Goal: Find specific page/section: Find specific page/section

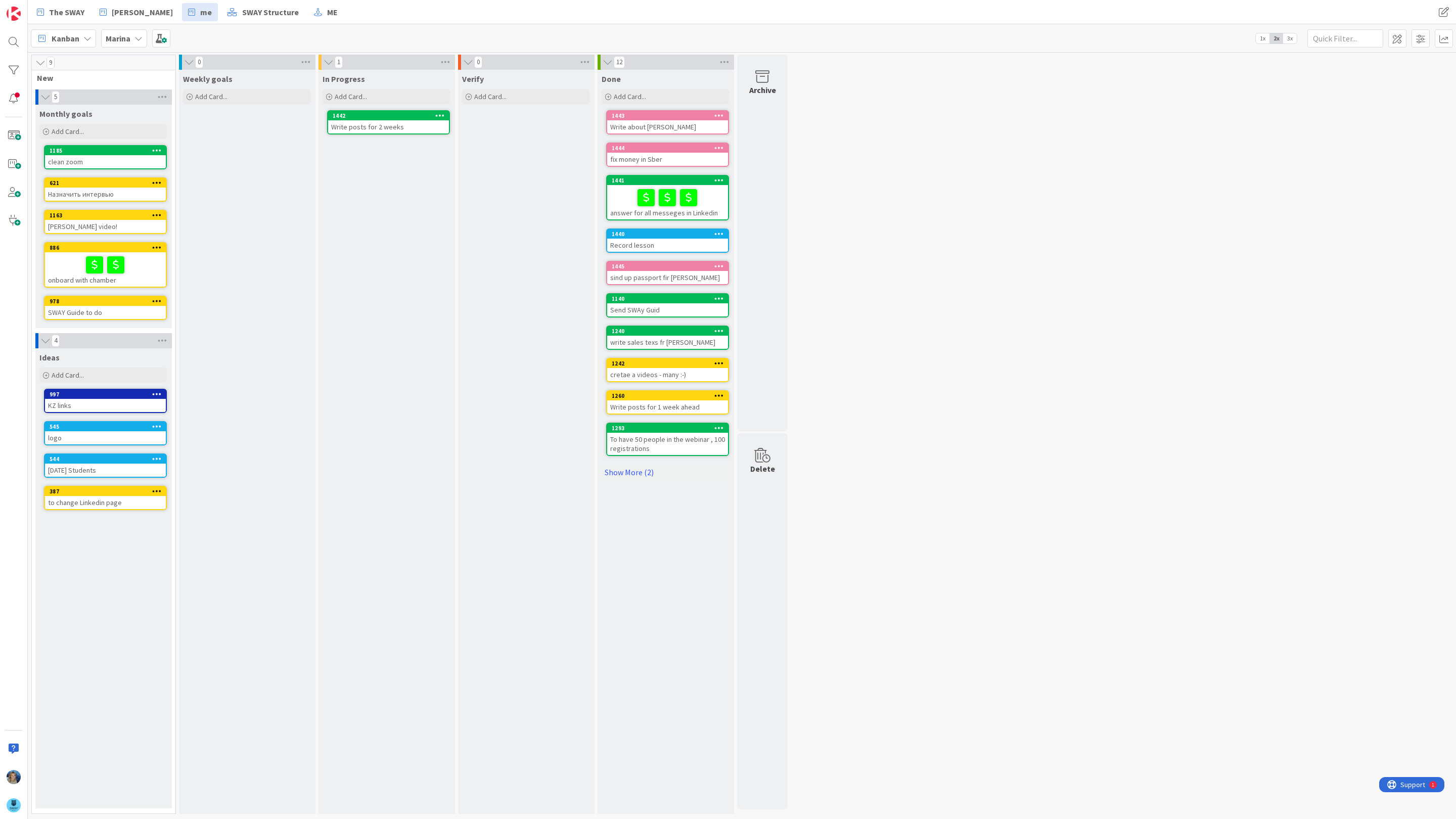
click at [129, 35] on b "Marina" at bounding box center [118, 38] width 25 height 10
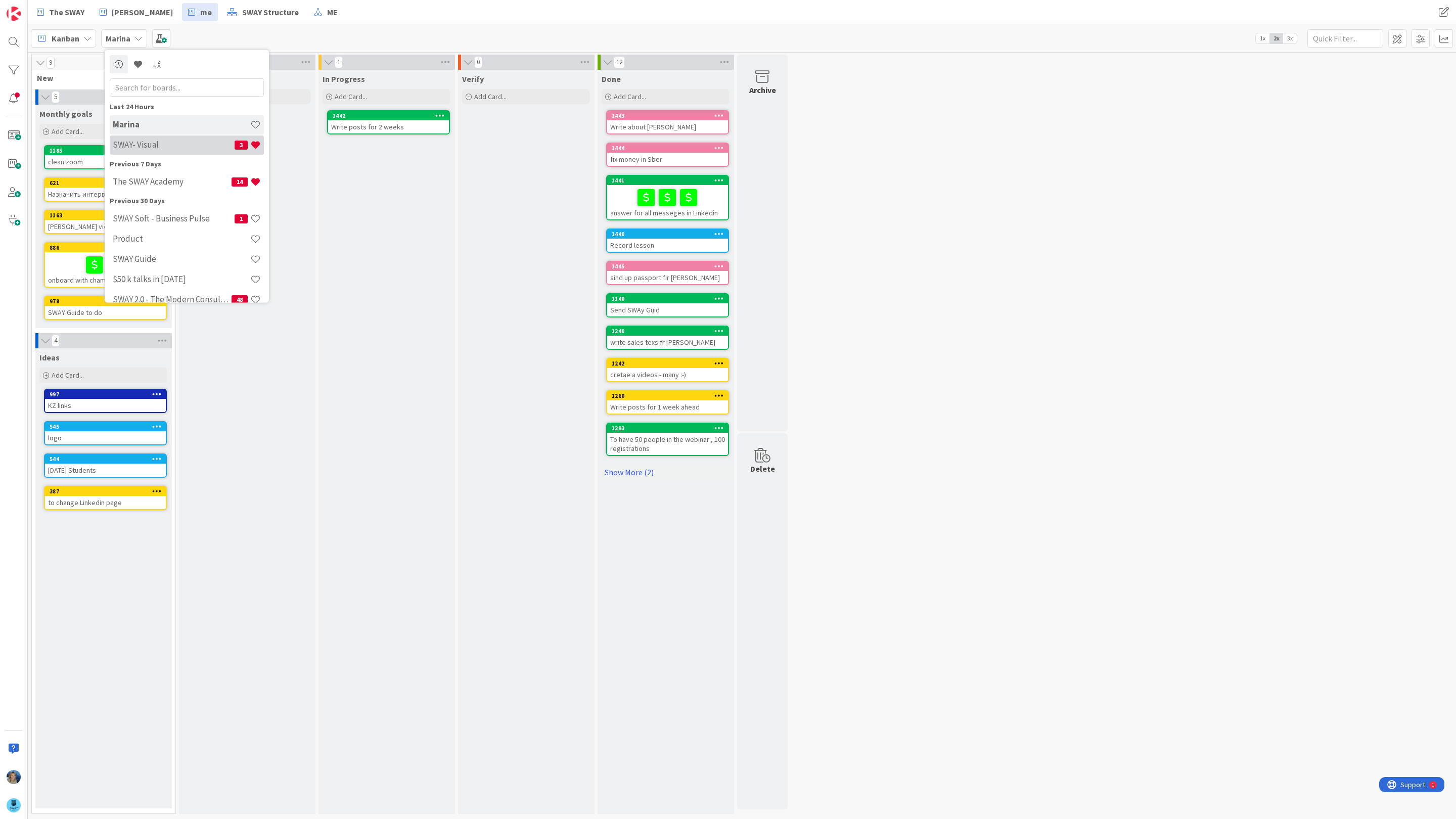
click at [146, 141] on h4 "SWAY- Visual" at bounding box center [174, 145] width 122 height 10
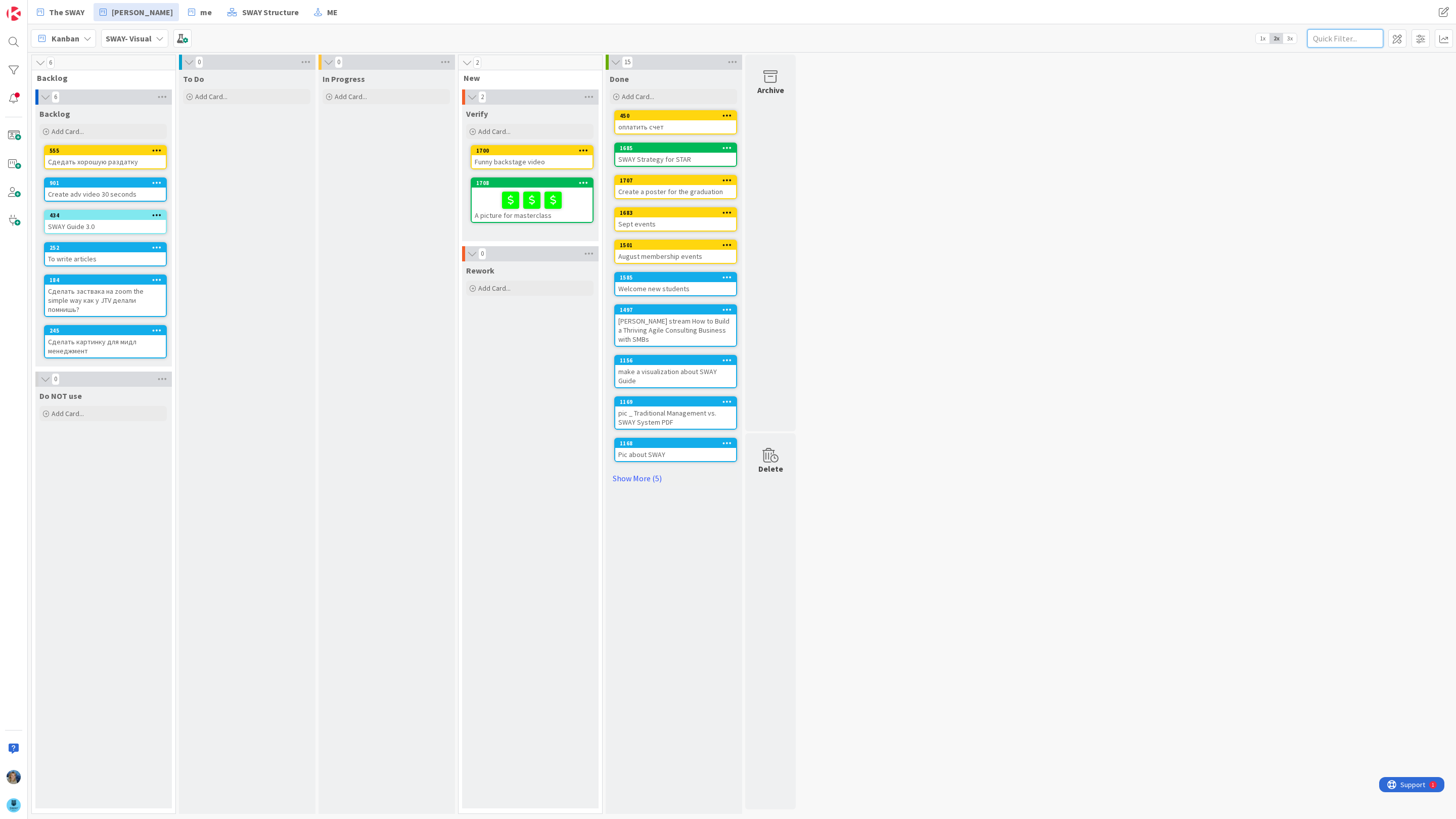
click at [1355, 40] on input "text" at bounding box center [1345, 38] width 76 height 18
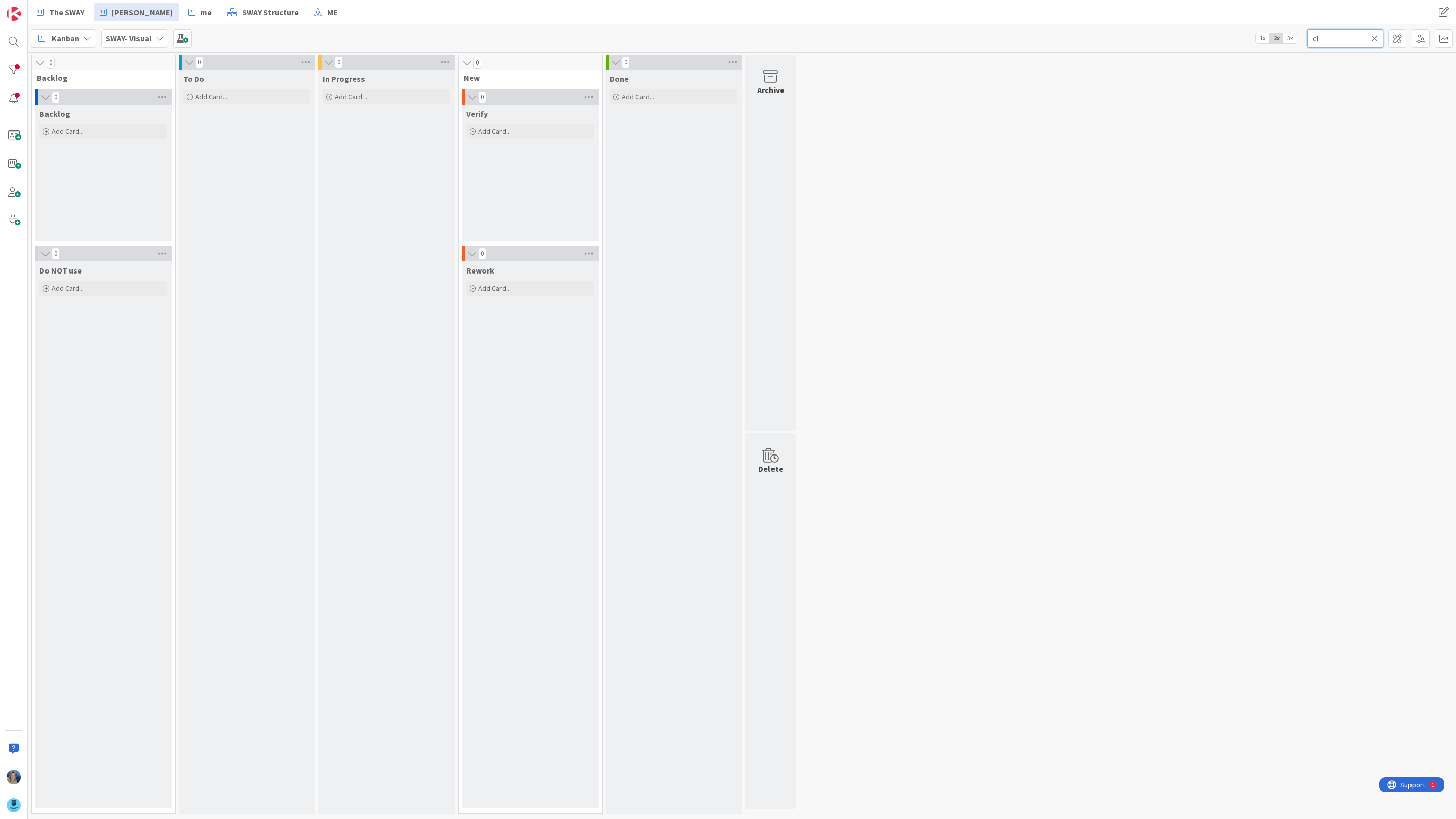
type input "c"
type input "d"
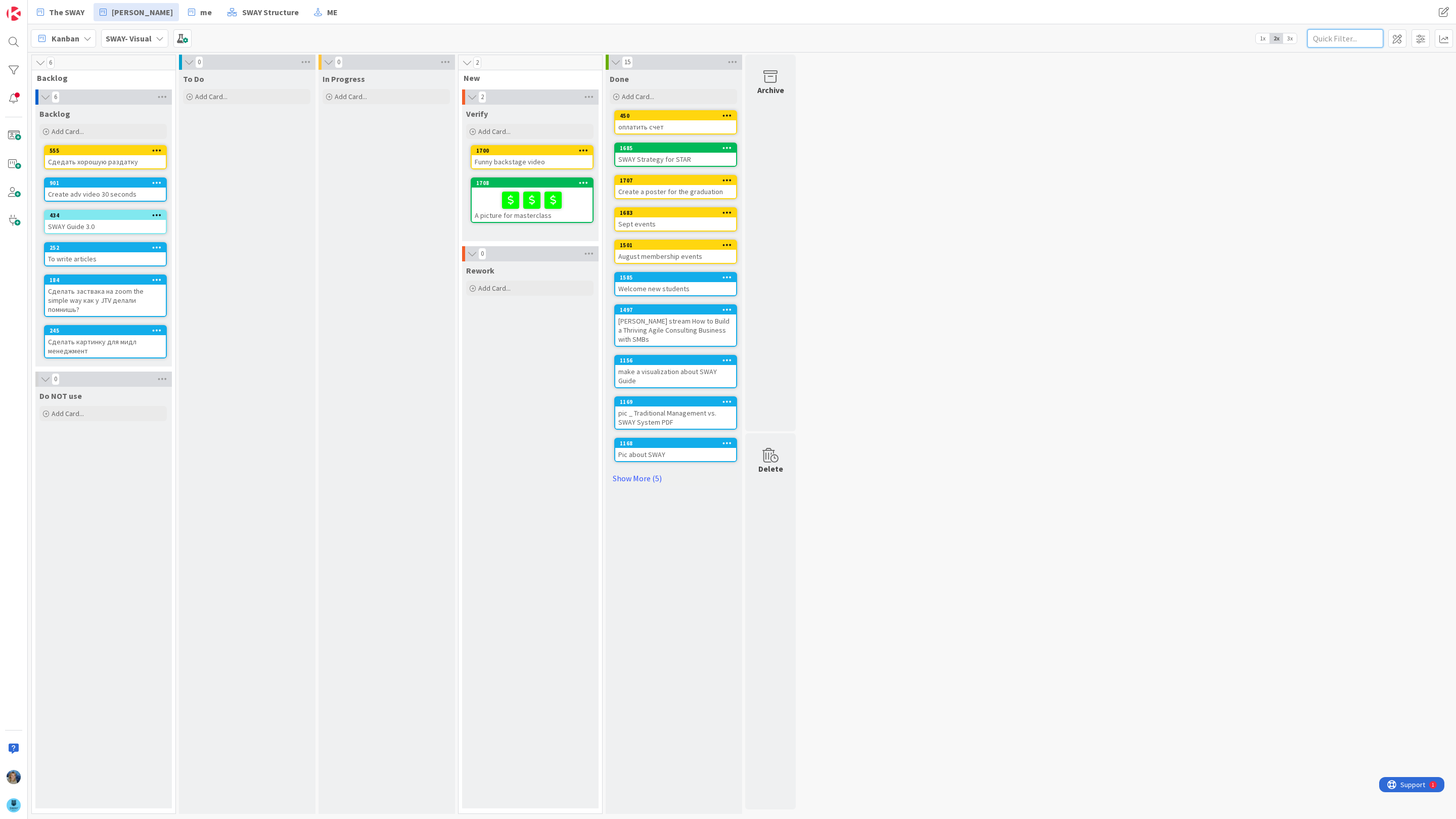
click at [1334, 37] on input "text" at bounding box center [1345, 38] width 76 height 18
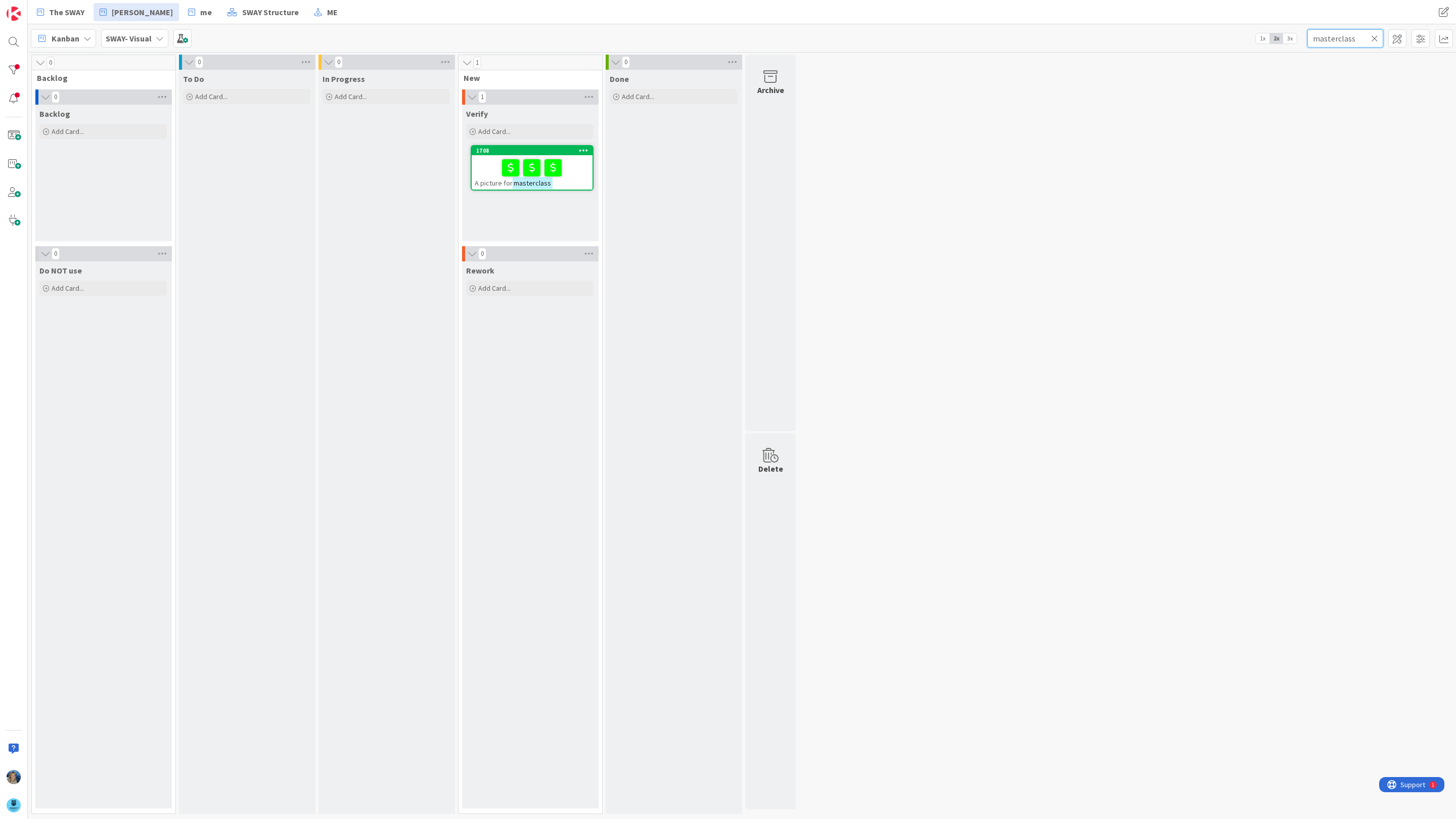
type input "masterclass"
click at [476, 168] on div at bounding box center [532, 168] width 115 height 21
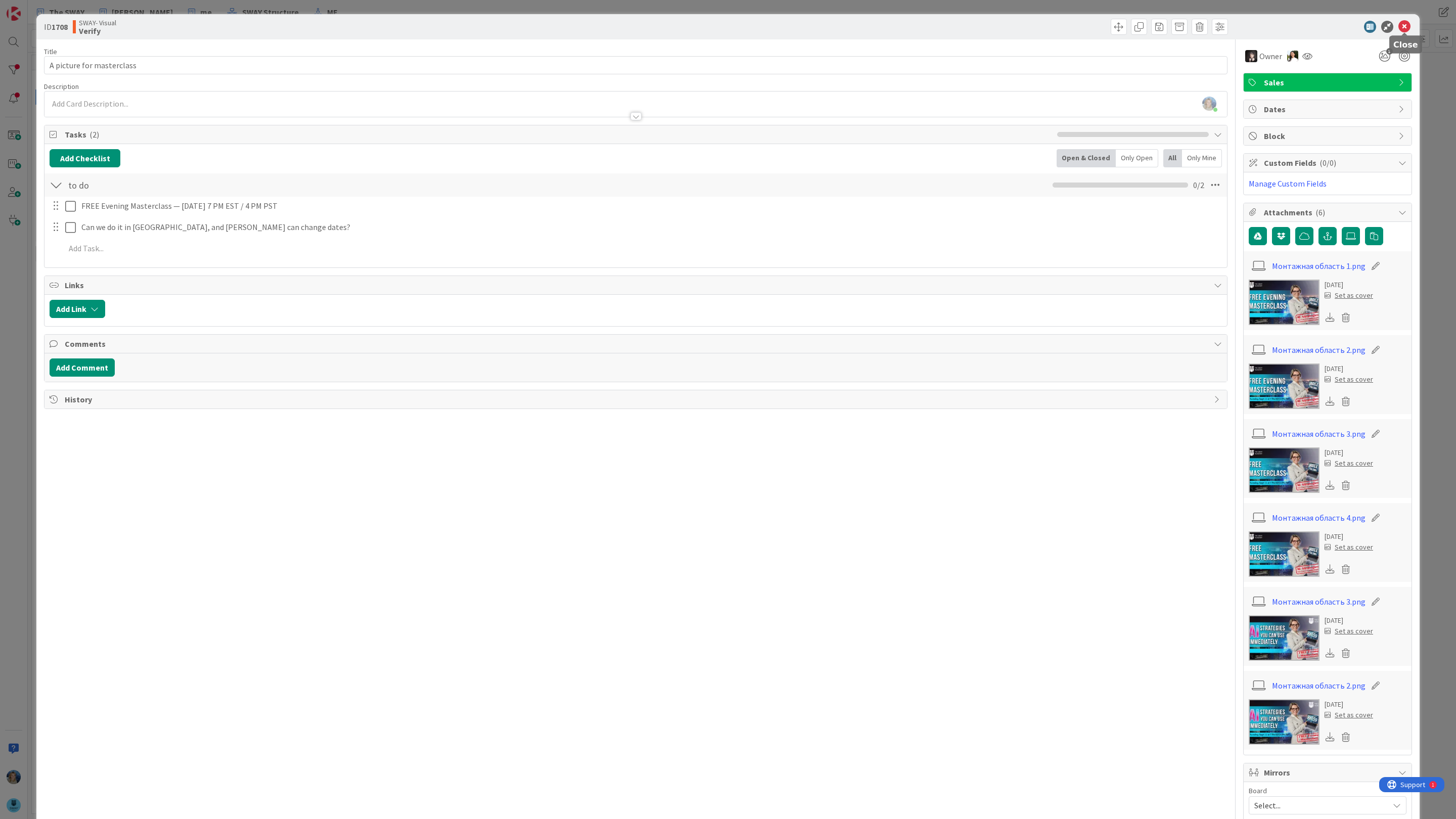
click at [1405, 24] on icon at bounding box center [1404, 27] width 12 height 12
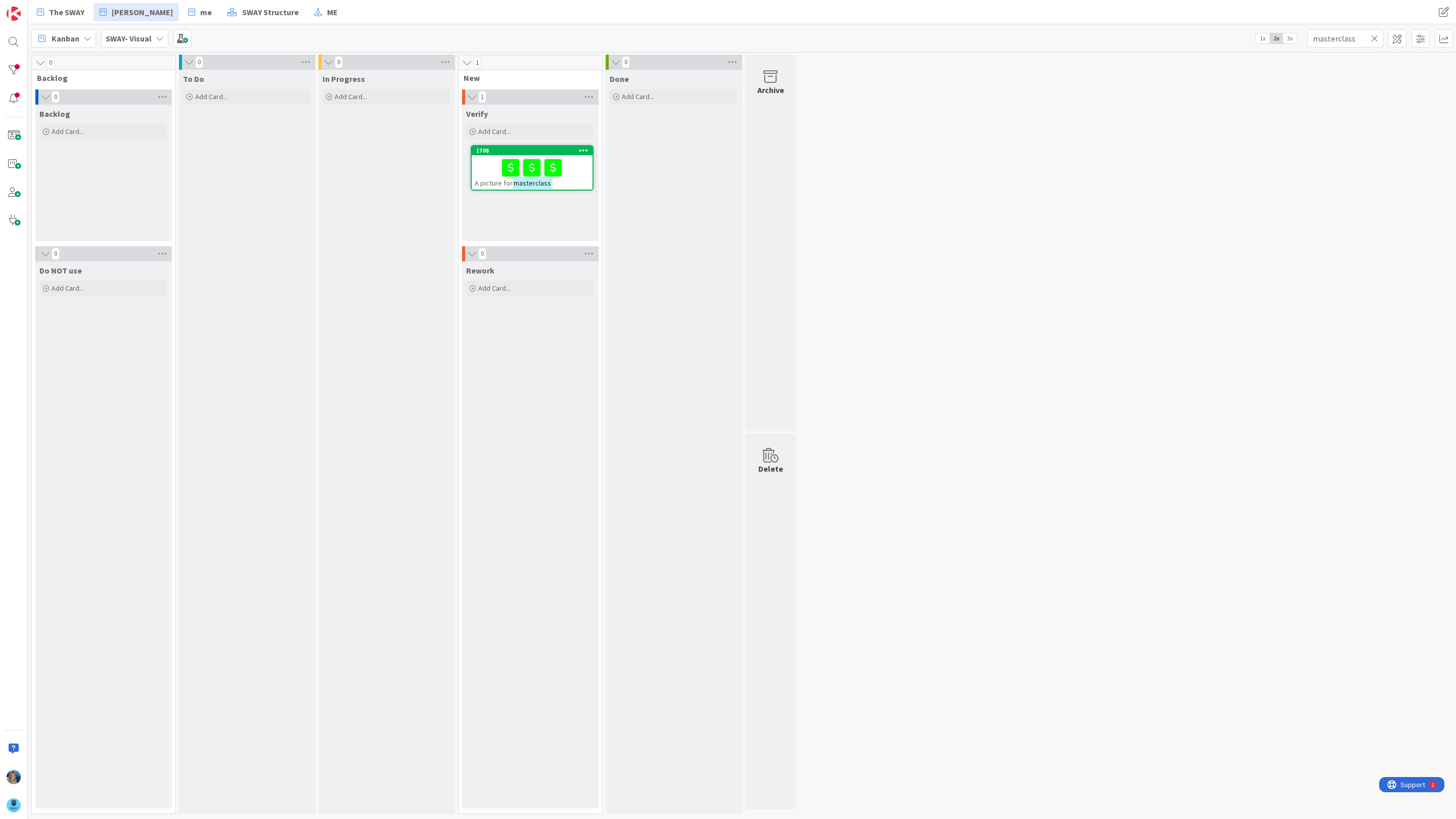
click at [1376, 36] on icon at bounding box center [1375, 38] width 7 height 9
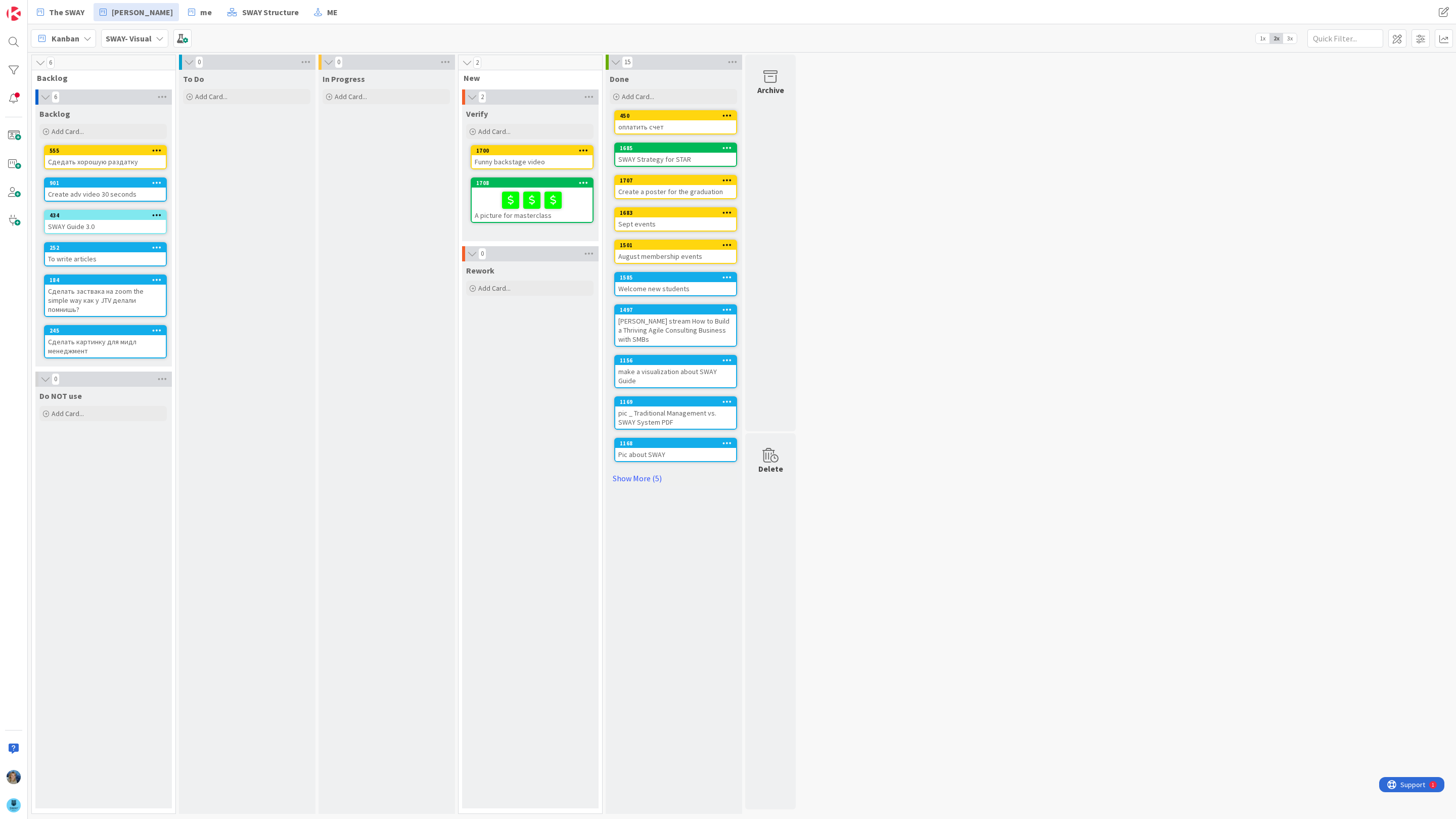
click at [130, 36] on b "SWAY- Visual" at bounding box center [128, 38] width 46 height 10
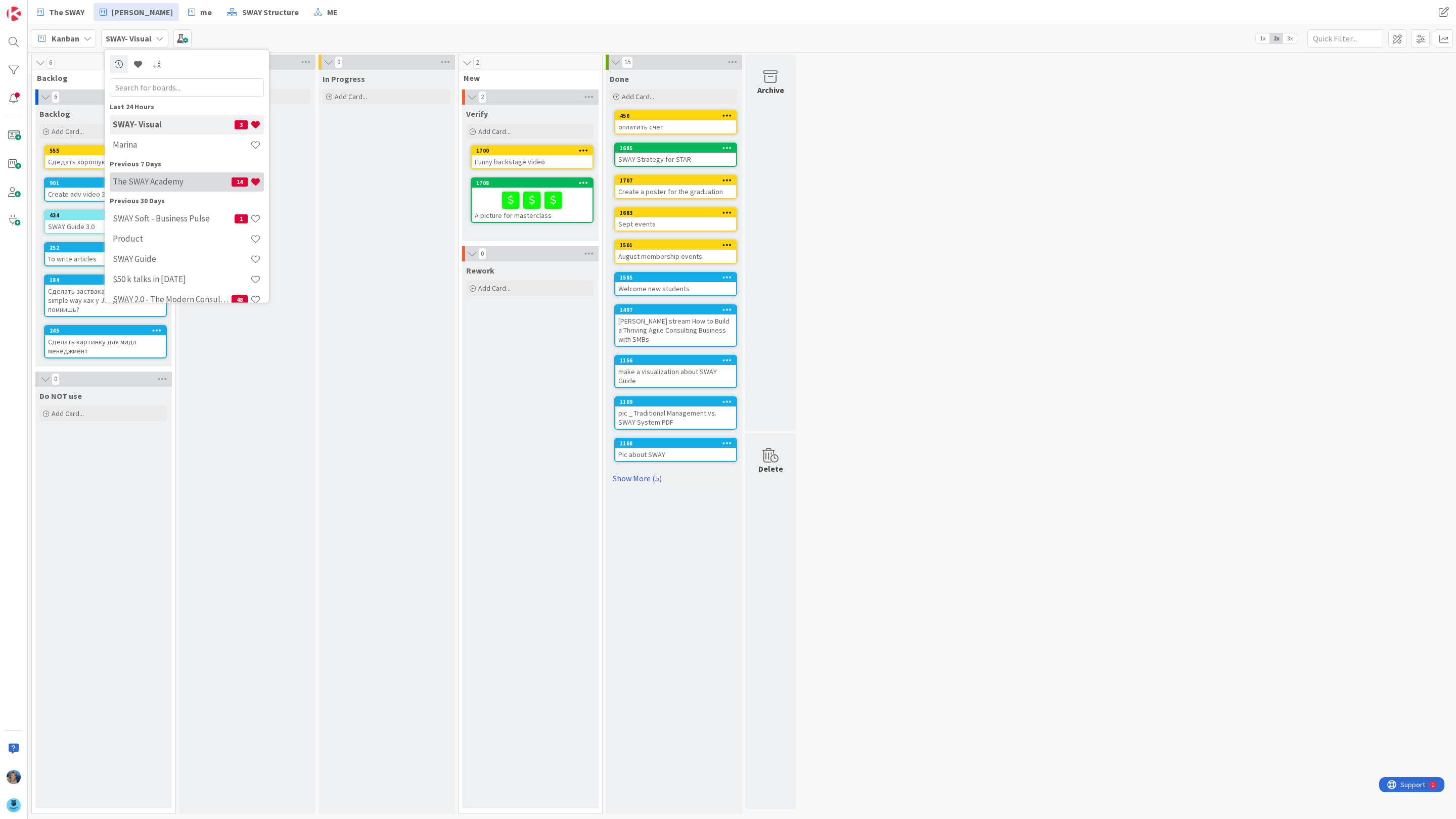
click at [163, 182] on h4 "The SWAY Academy" at bounding box center [172, 181] width 119 height 10
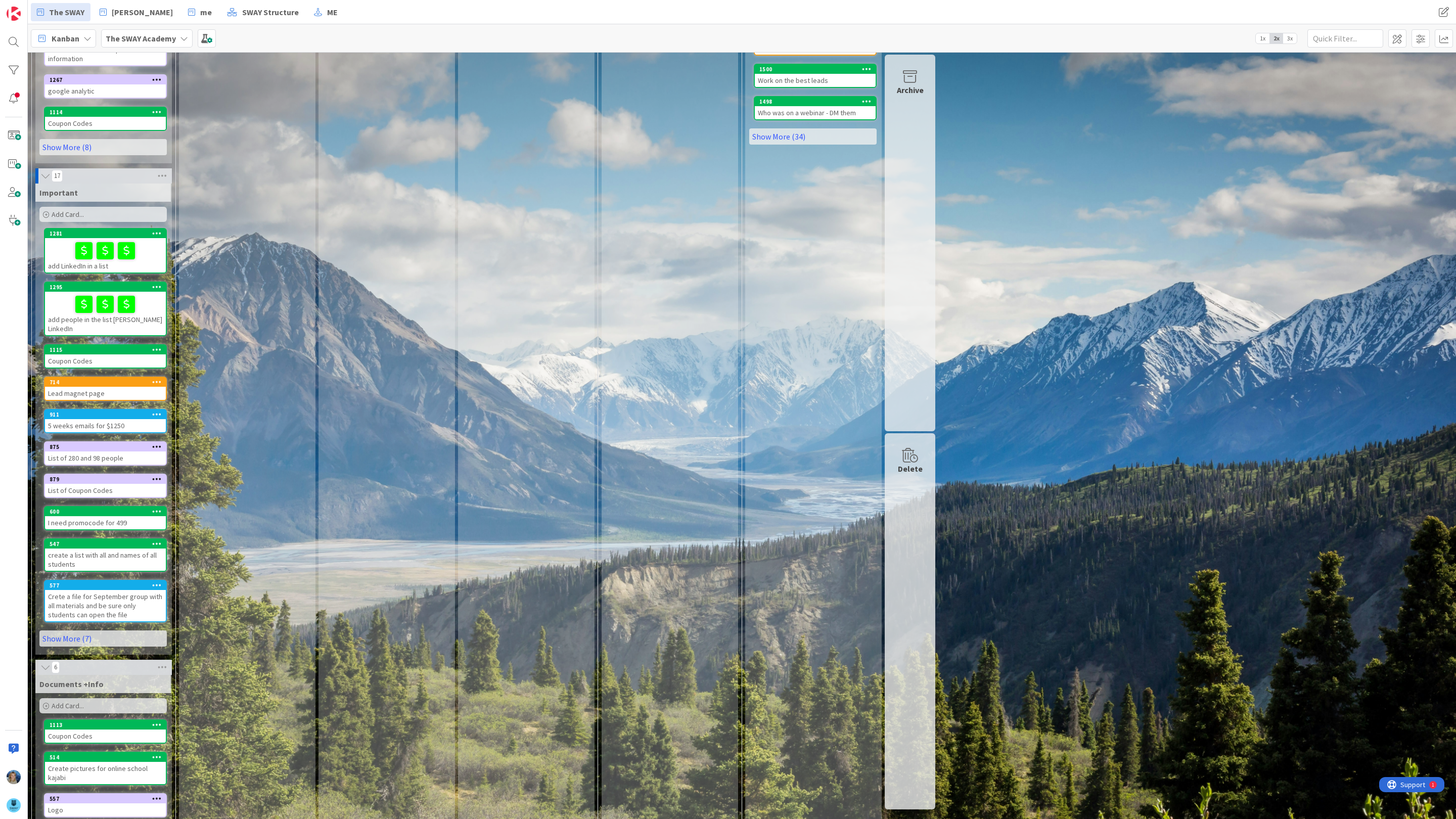
scroll to position [393, 0]
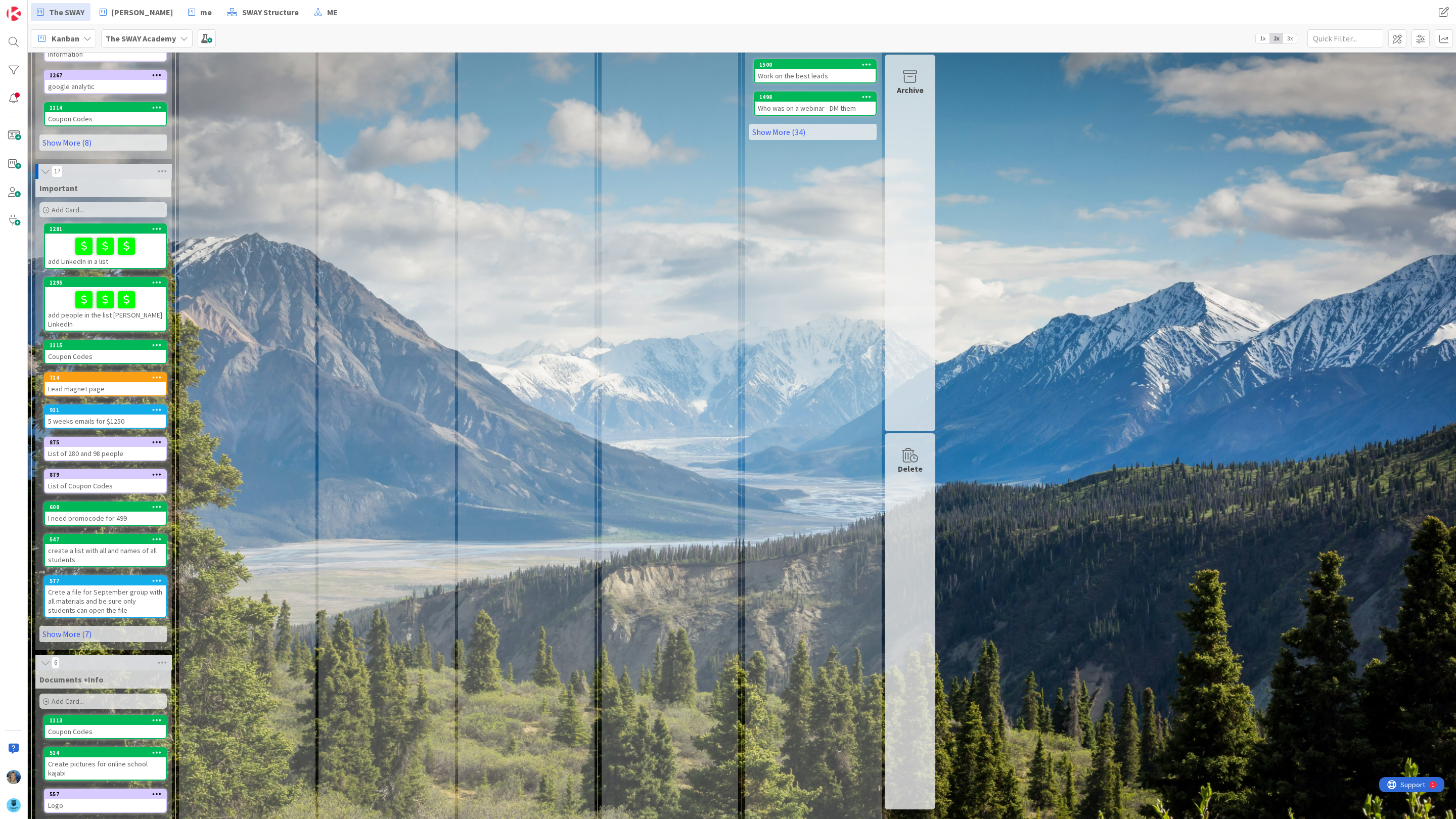
click at [1291, 39] on span "3x" at bounding box center [1290, 38] width 14 height 10
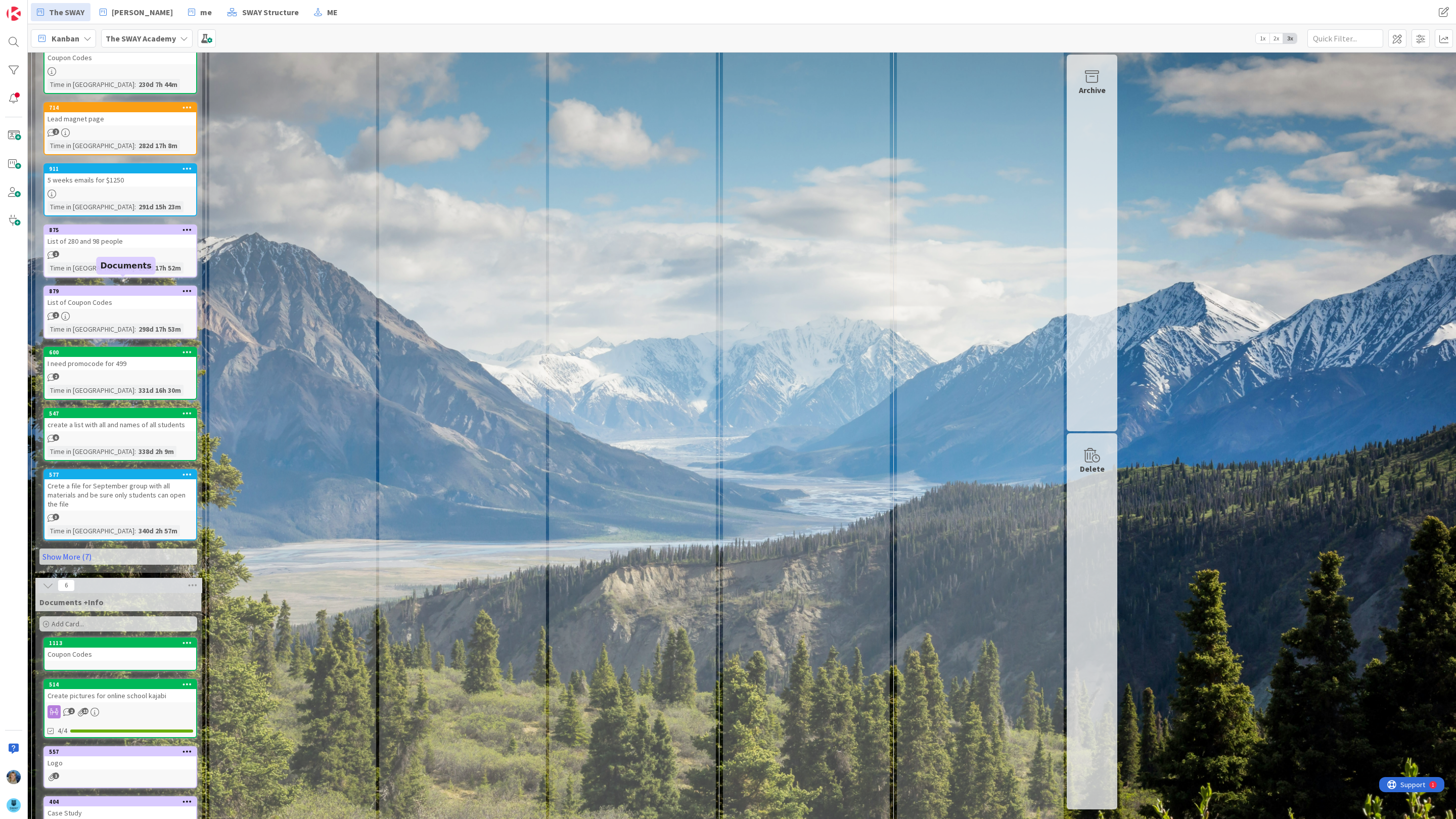
scroll to position [1245, 0]
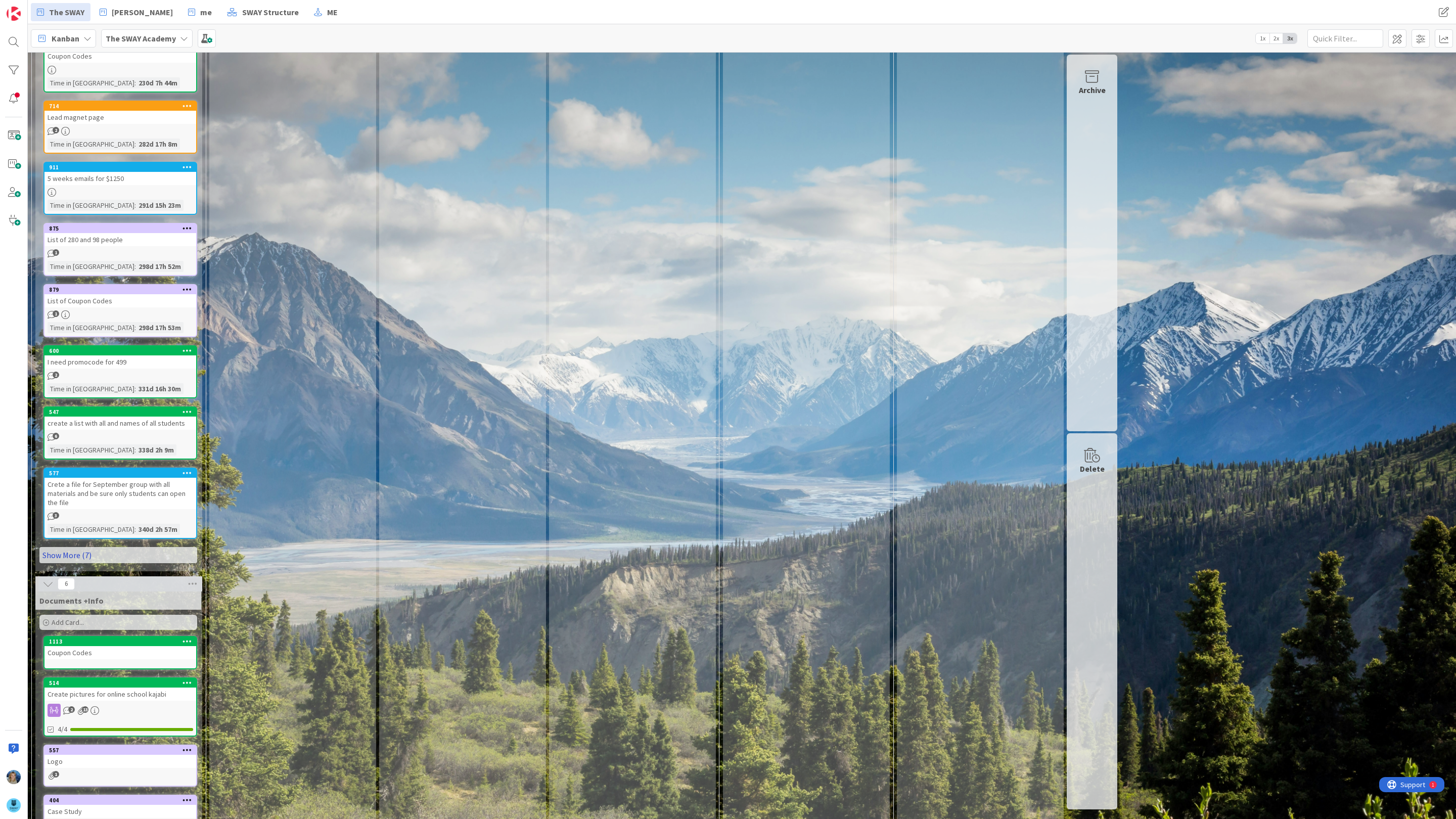
click at [69, 547] on link "Show More (7)" at bounding box center [118, 555] width 158 height 16
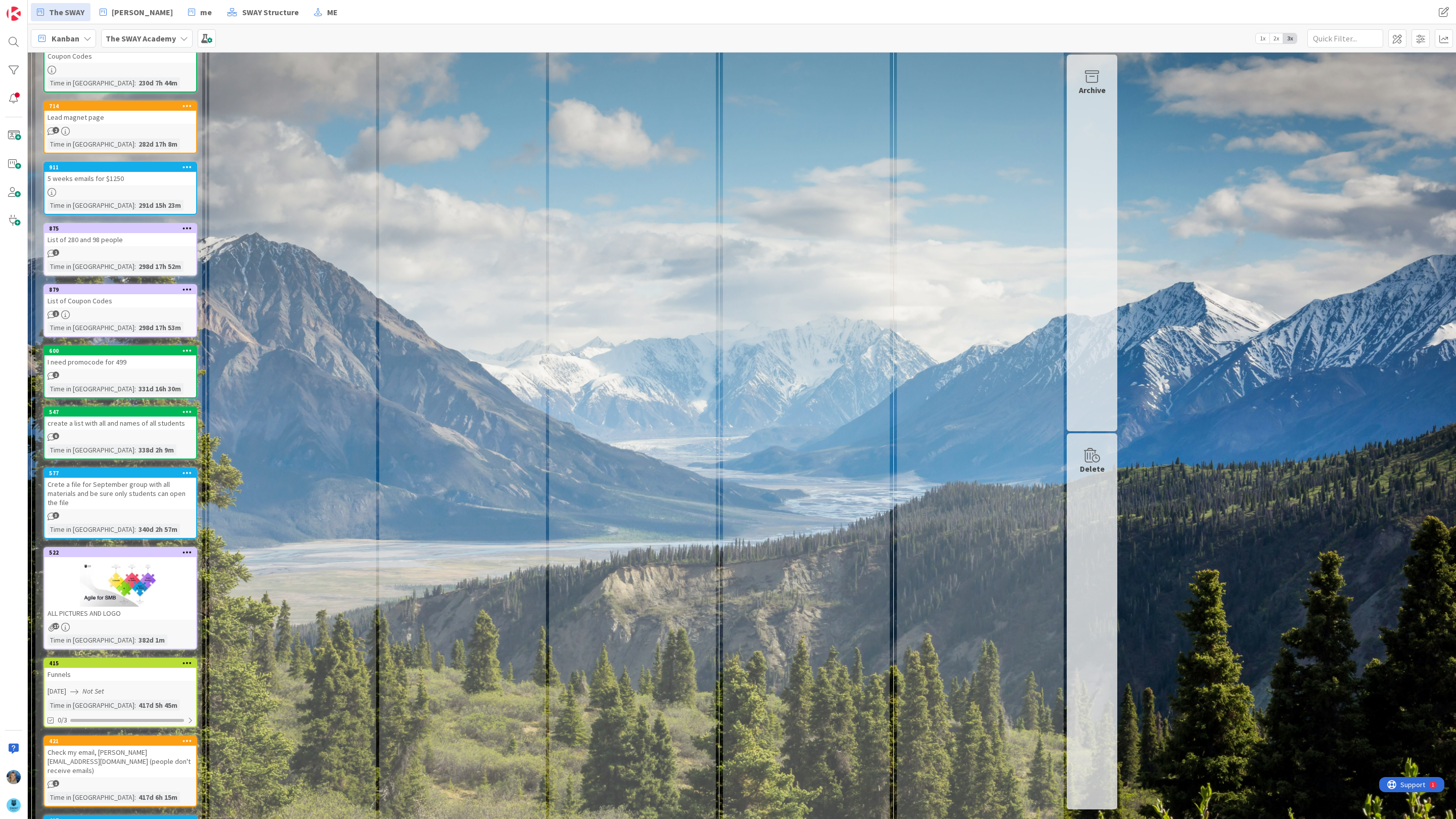
click at [70, 561] on div at bounding box center [120, 584] width 151 height 45
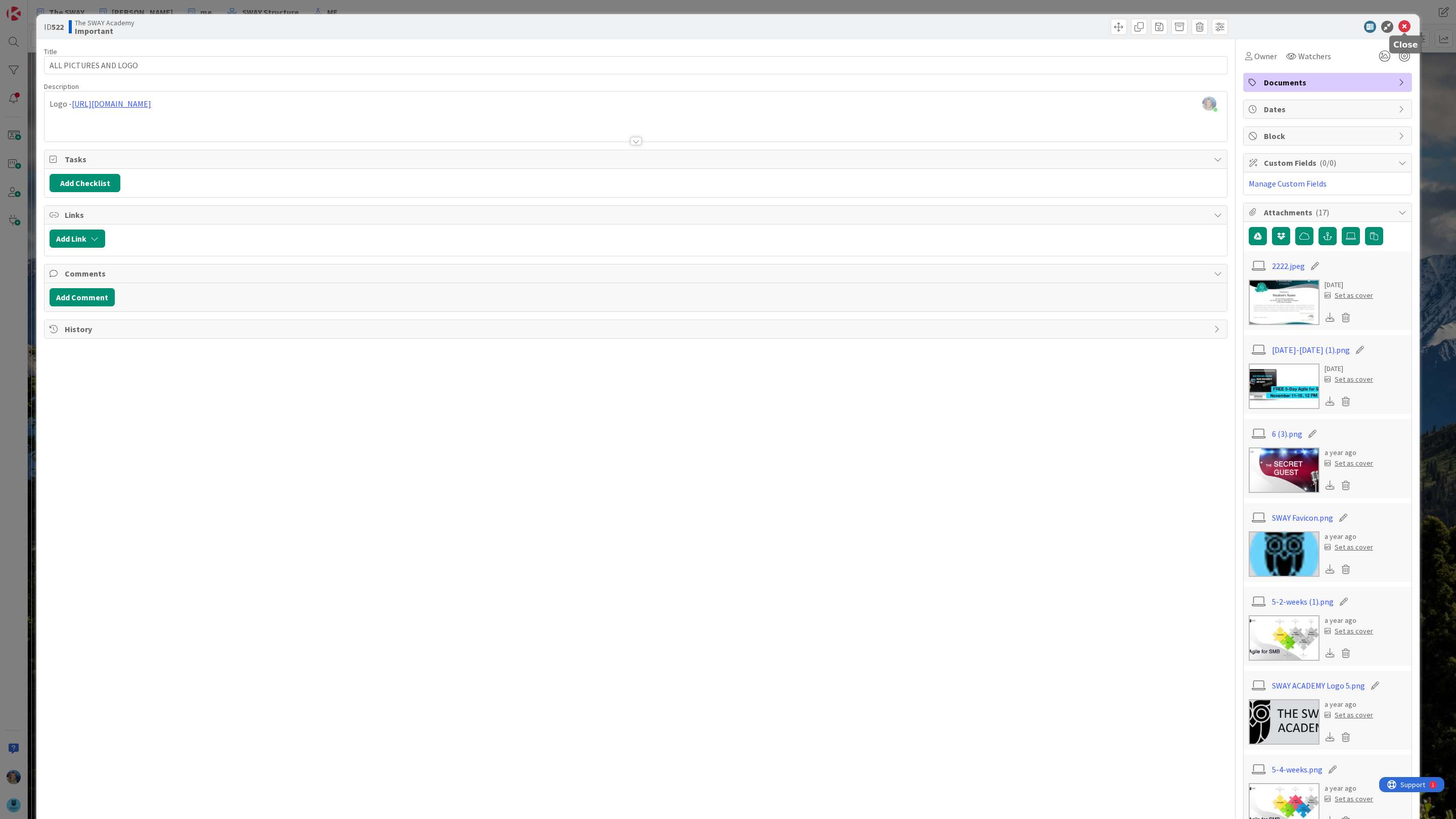
click at [1405, 29] on icon at bounding box center [1404, 27] width 12 height 12
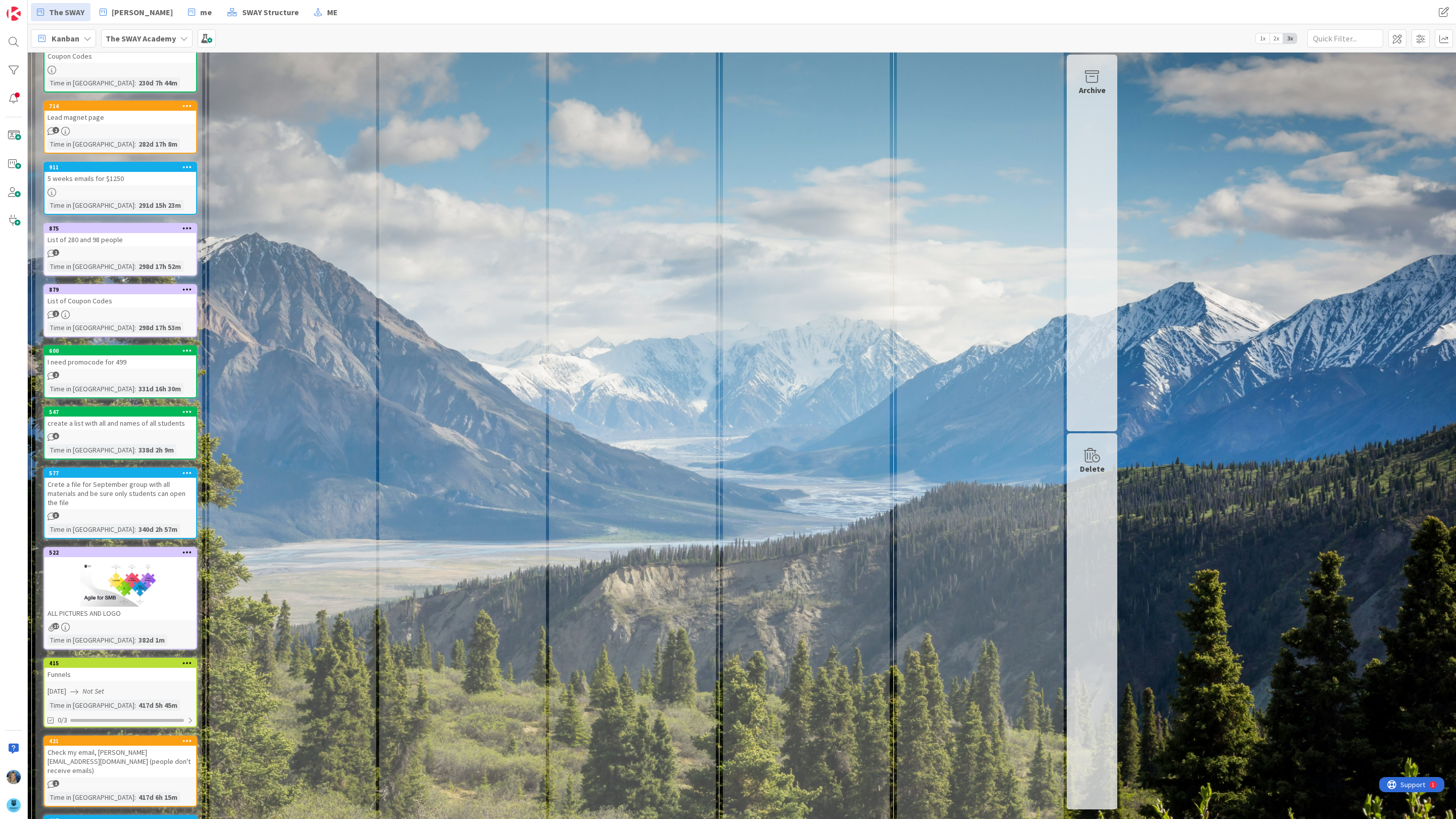
click at [166, 33] on b "The SWAY Academy" at bounding box center [141, 38] width 70 height 10
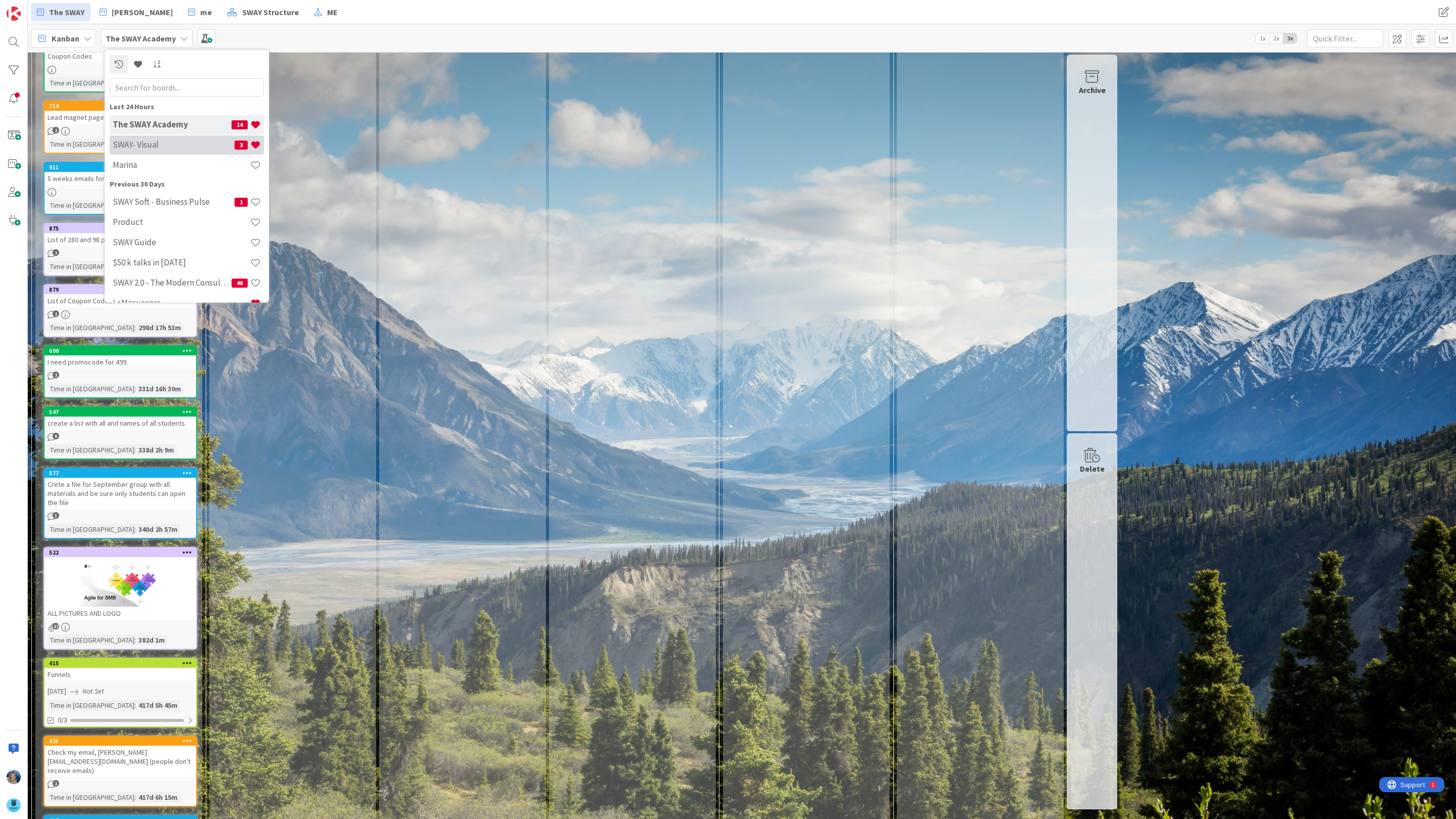
click at [173, 140] on h4 "SWAY- Visual" at bounding box center [174, 145] width 122 height 10
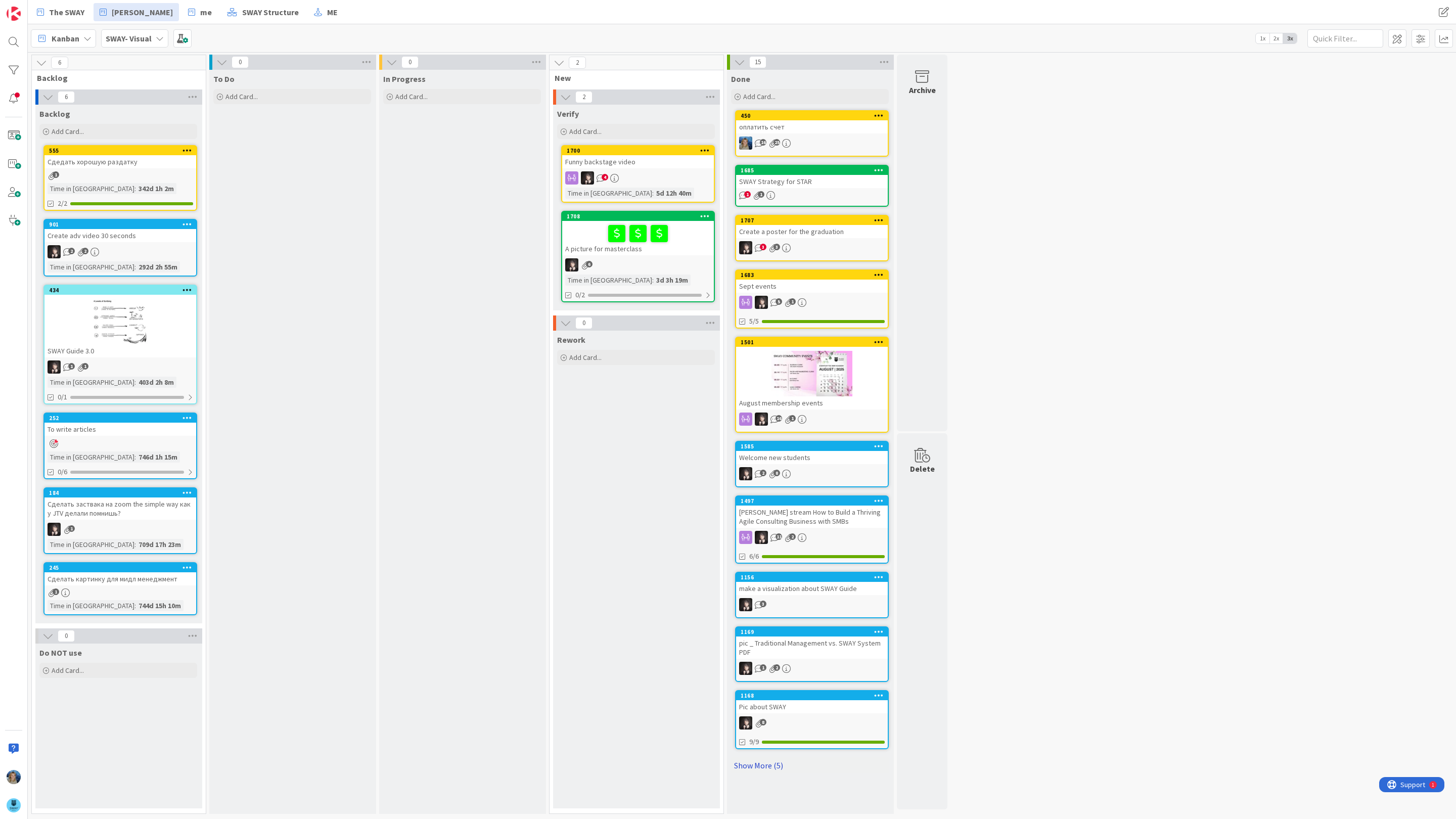
click at [763, 757] on link "Show More (5)" at bounding box center [809, 765] width 158 height 16
click at [151, 31] on div "SWAY- Visual" at bounding box center [135, 38] width 67 height 18
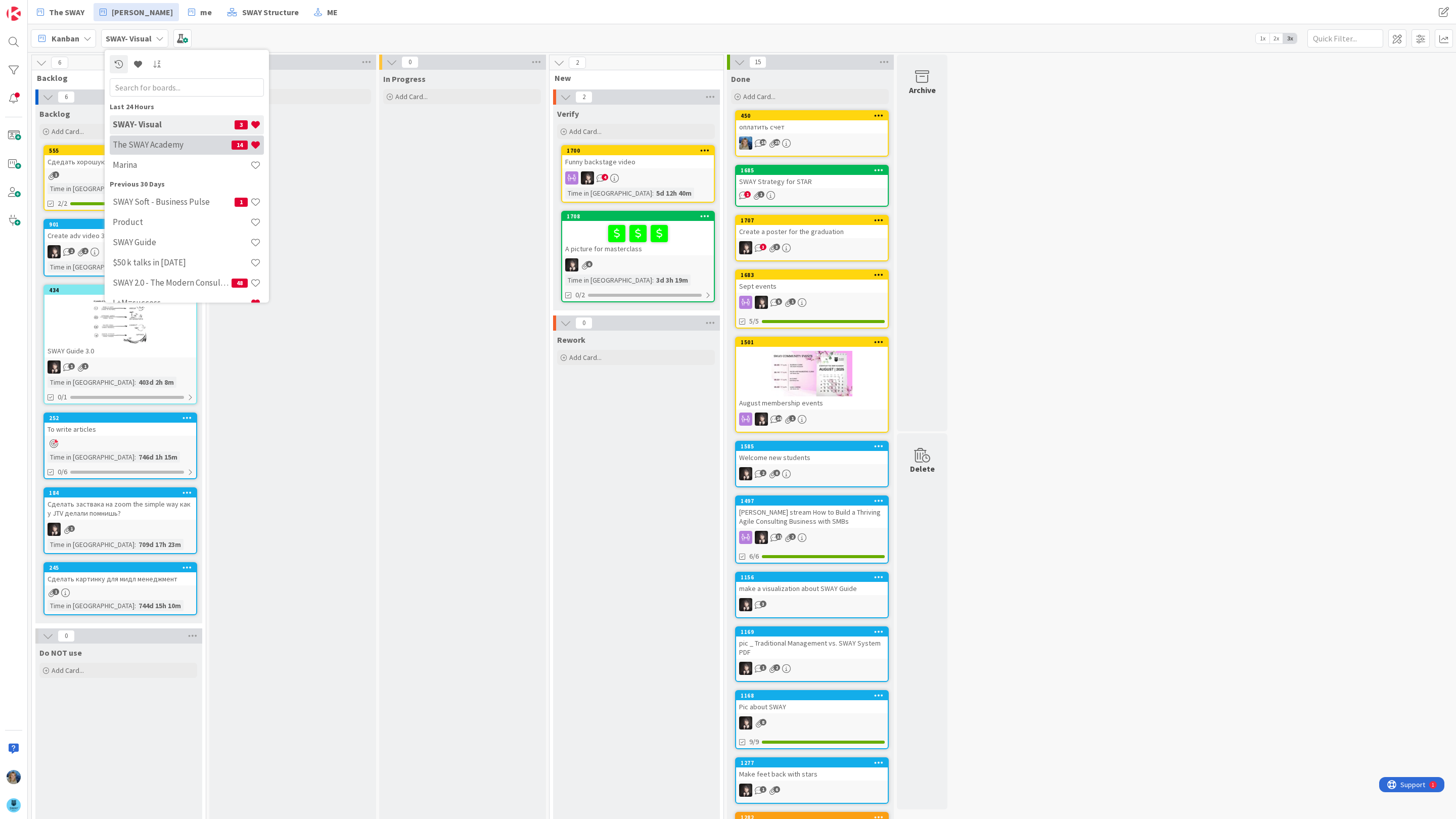
click at [162, 144] on h4 "The SWAY Academy" at bounding box center [172, 145] width 119 height 10
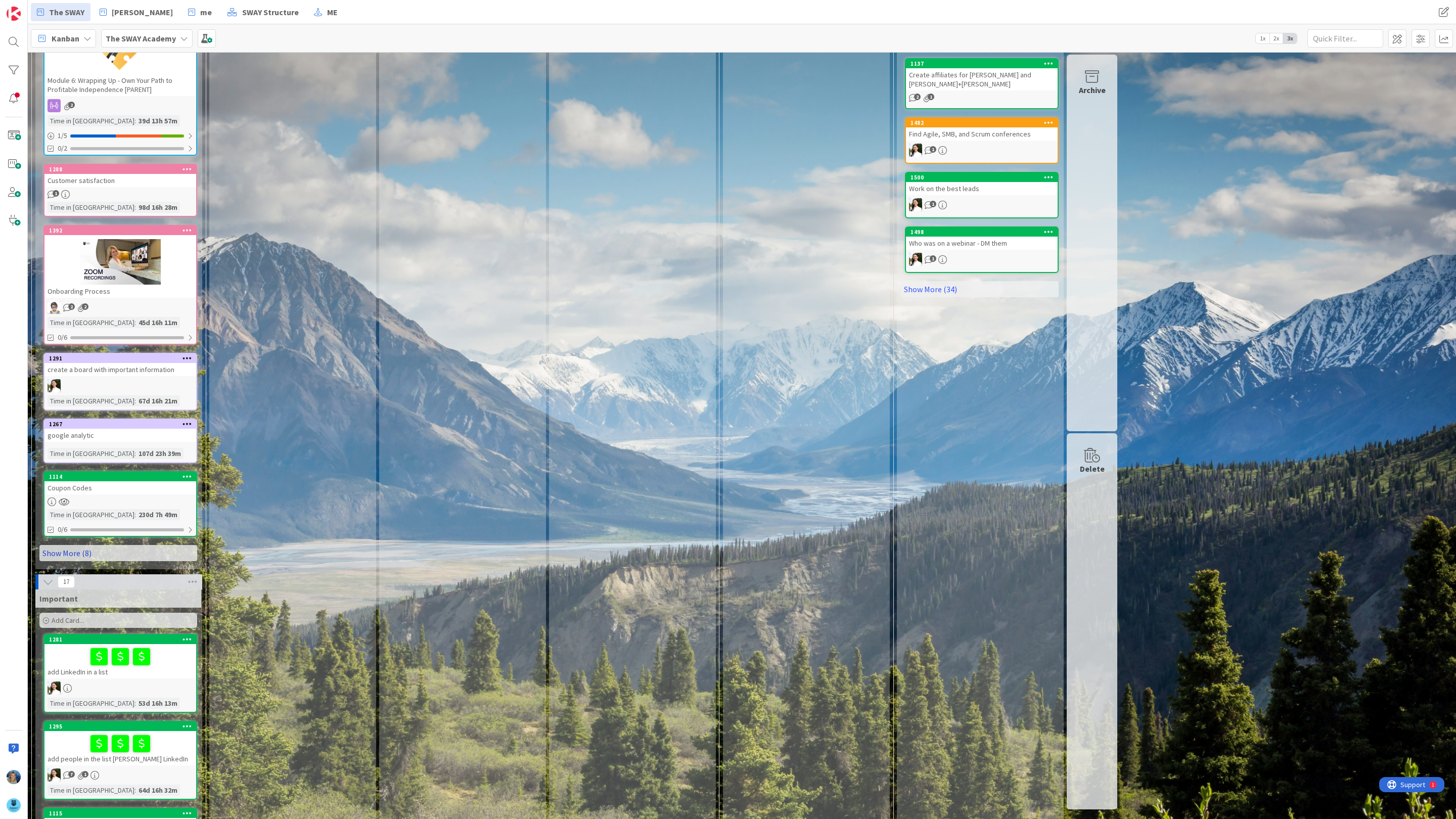
scroll to position [479, 0]
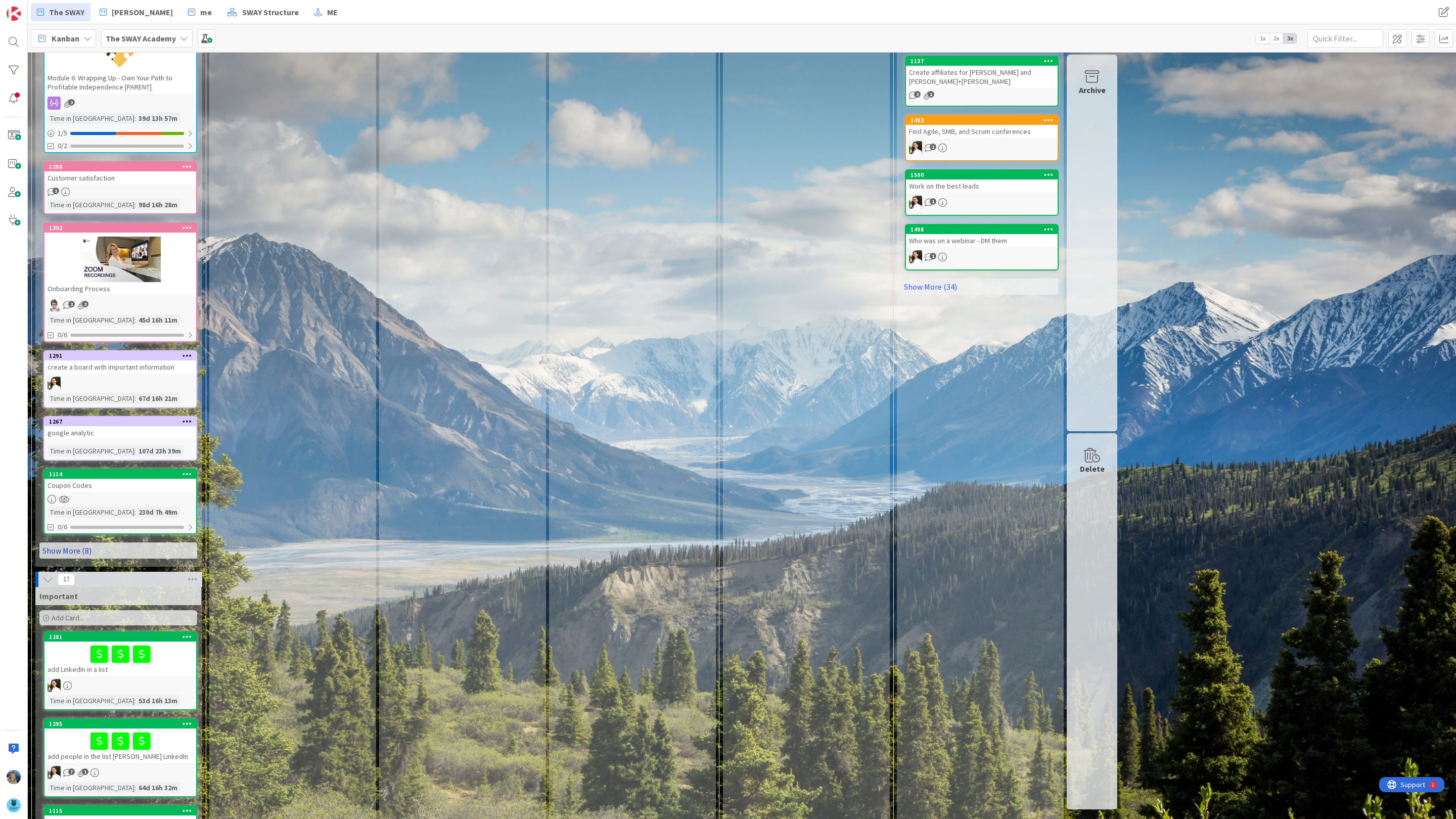
click at [74, 548] on link "Show More (8)" at bounding box center [118, 551] width 158 height 16
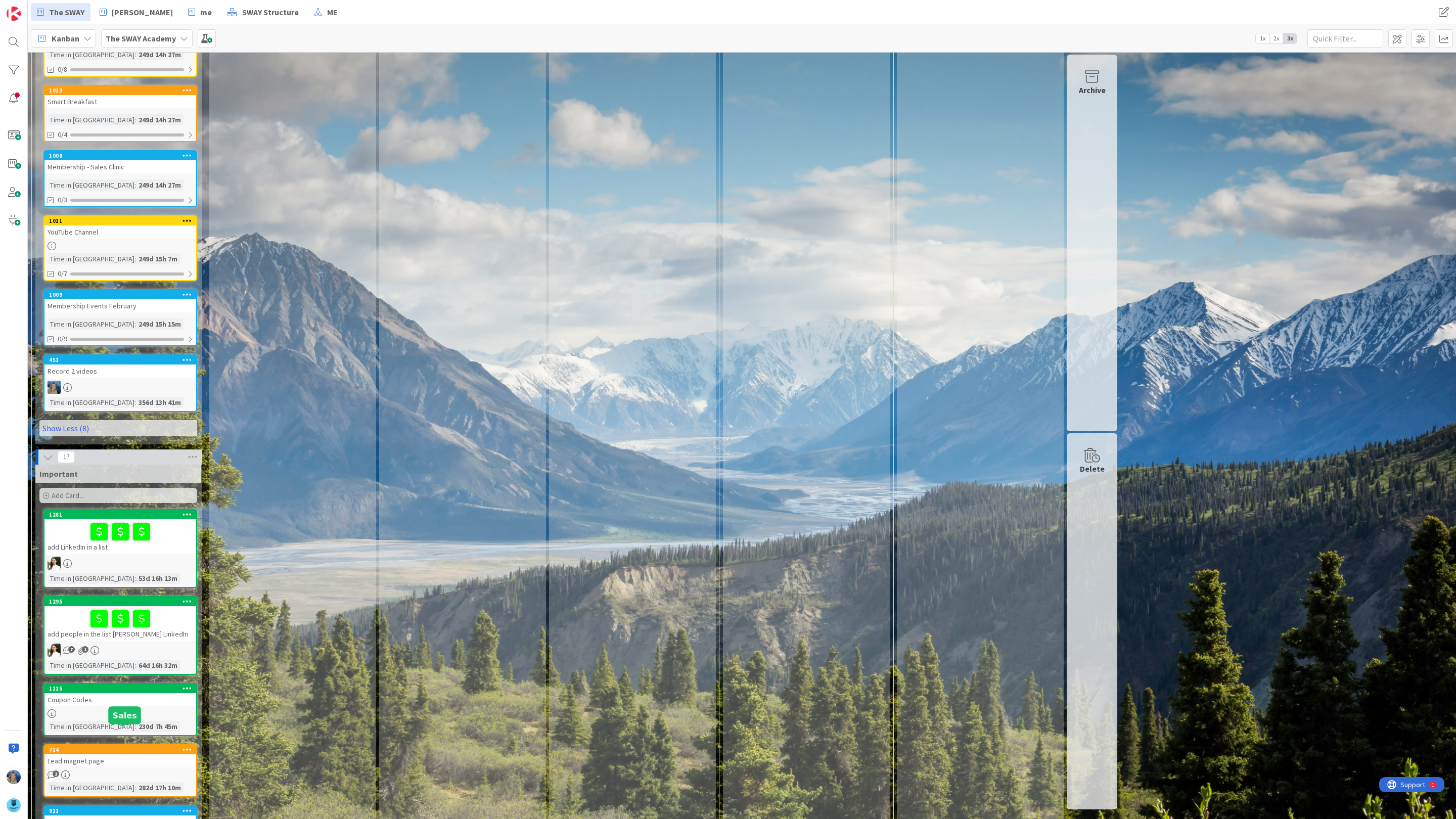
scroll to position [1028, 0]
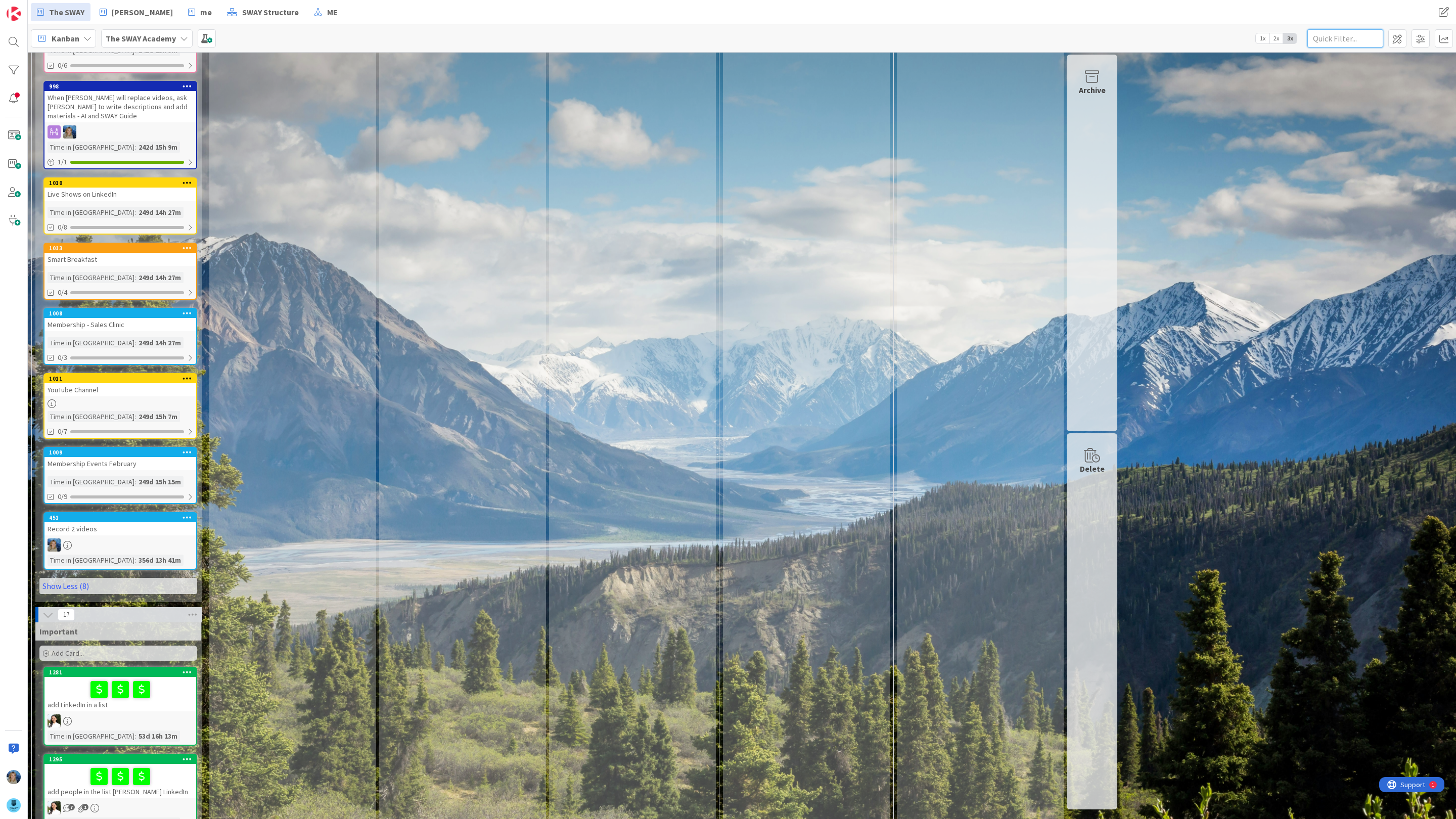
click at [1342, 38] on input "text" at bounding box center [1345, 38] width 76 height 18
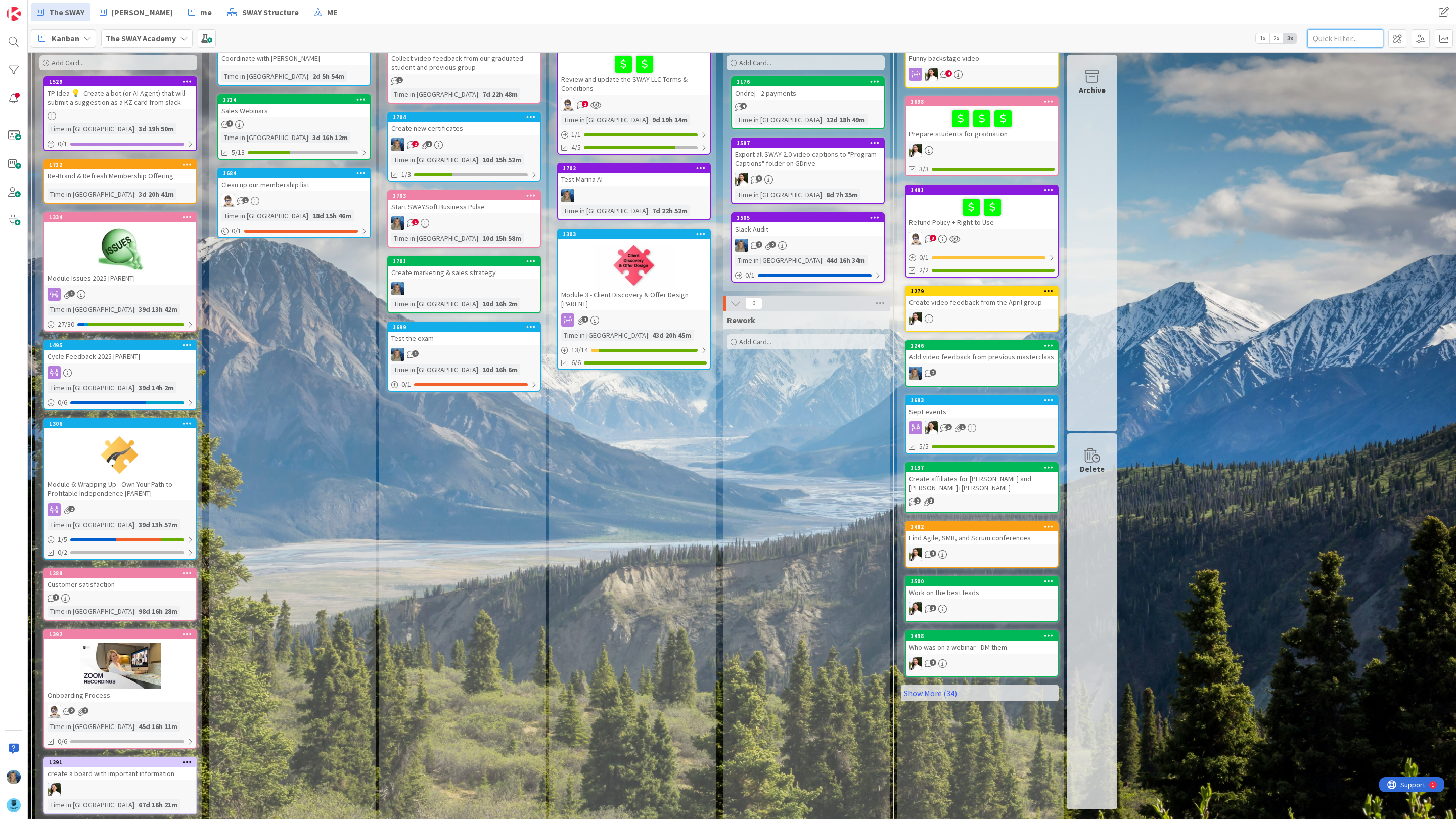
scroll to position [0, 0]
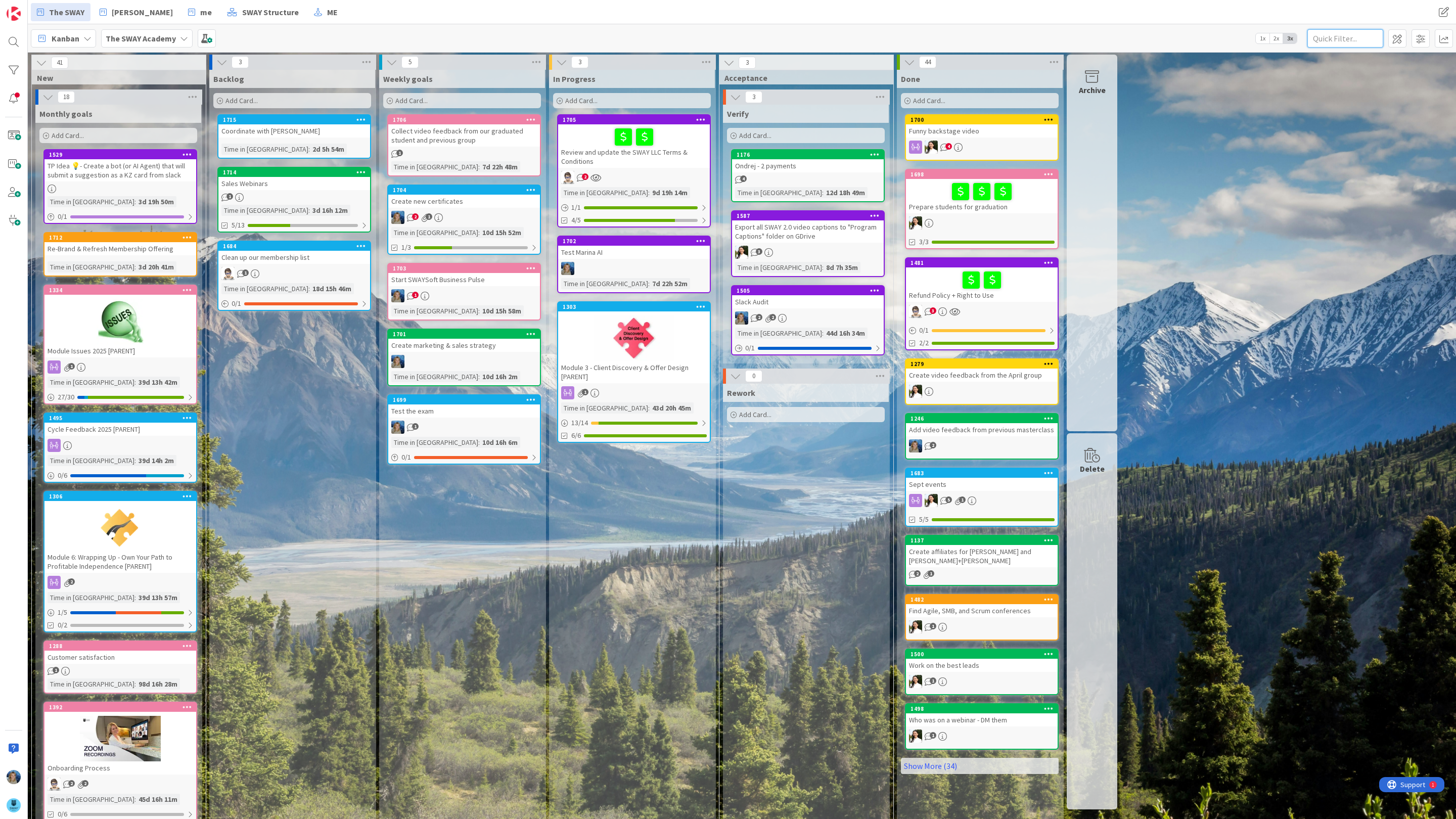
click at [1329, 38] on input "text" at bounding box center [1345, 38] width 76 height 18
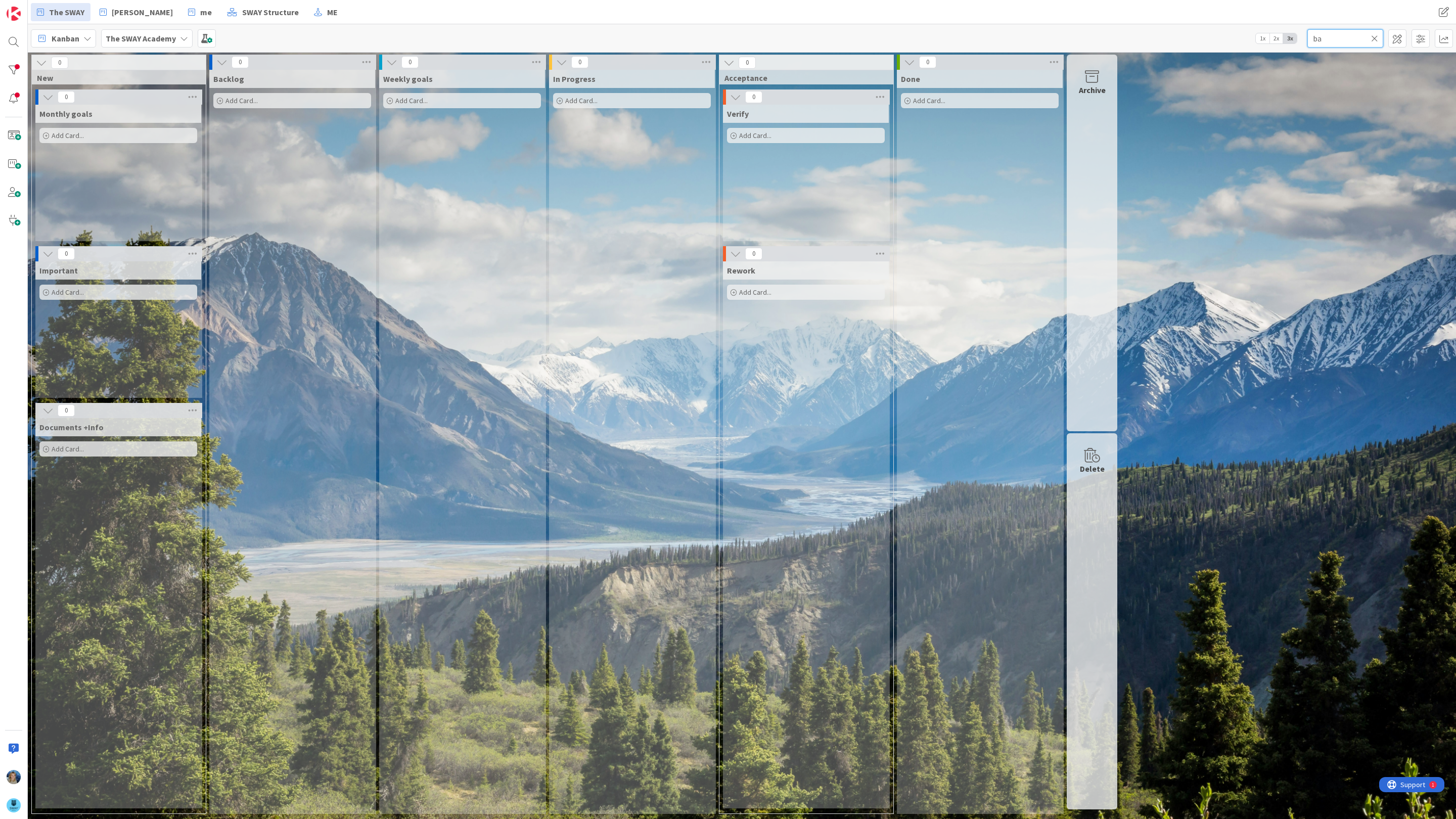
type input "b"
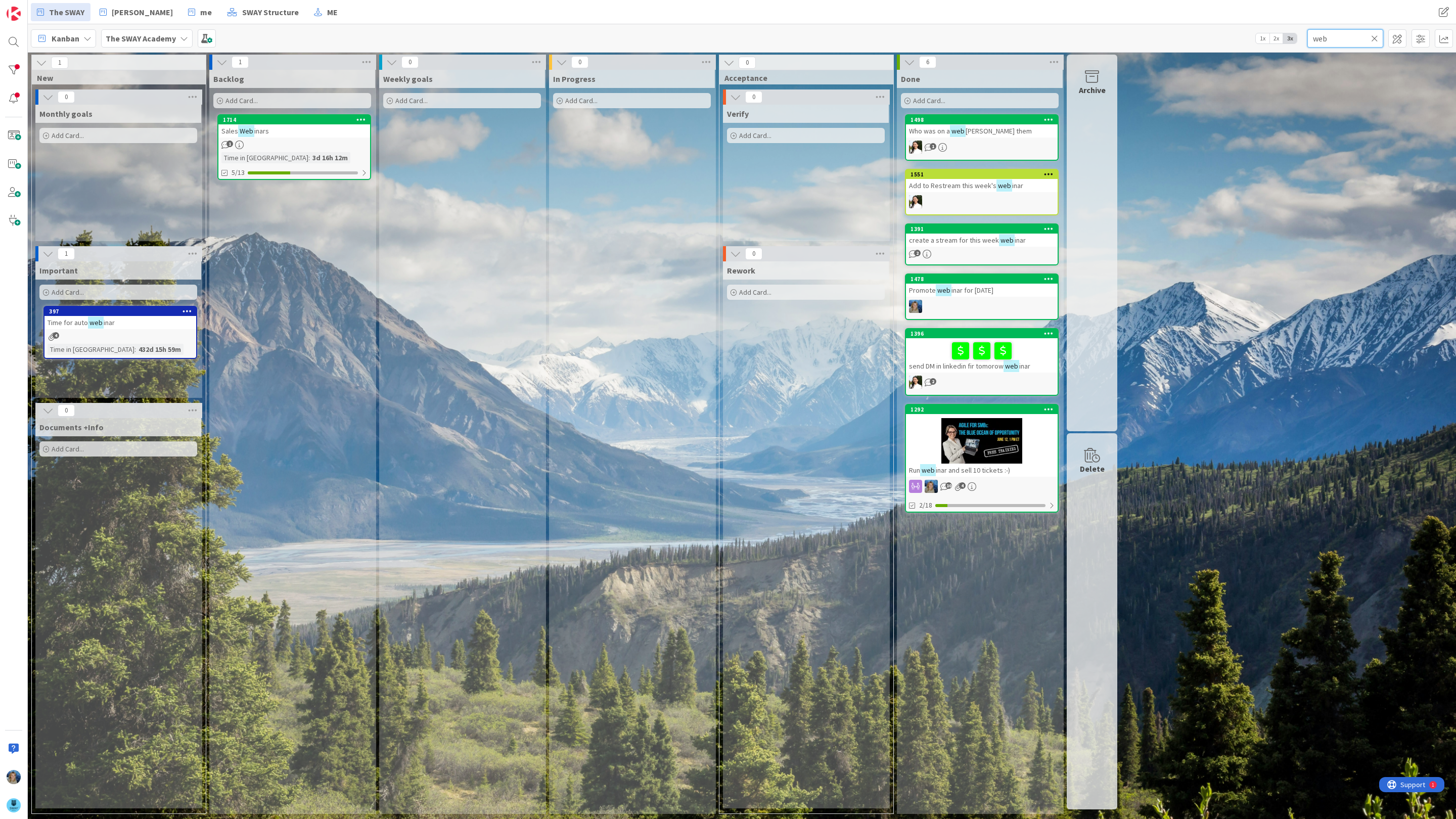
type input "web"
click at [922, 431] on div at bounding box center [982, 441] width 151 height 45
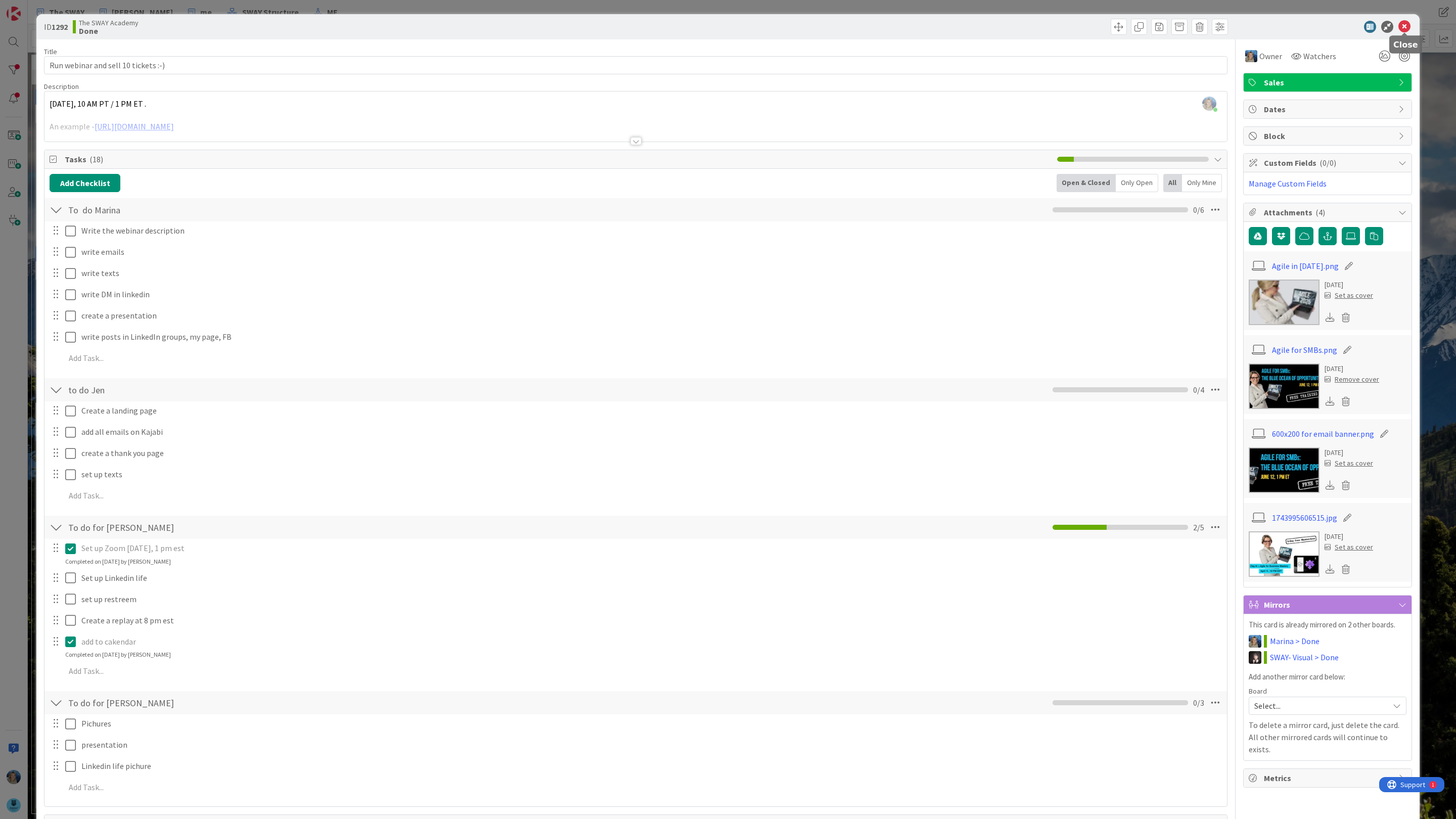
click at [1405, 28] on icon at bounding box center [1404, 27] width 12 height 12
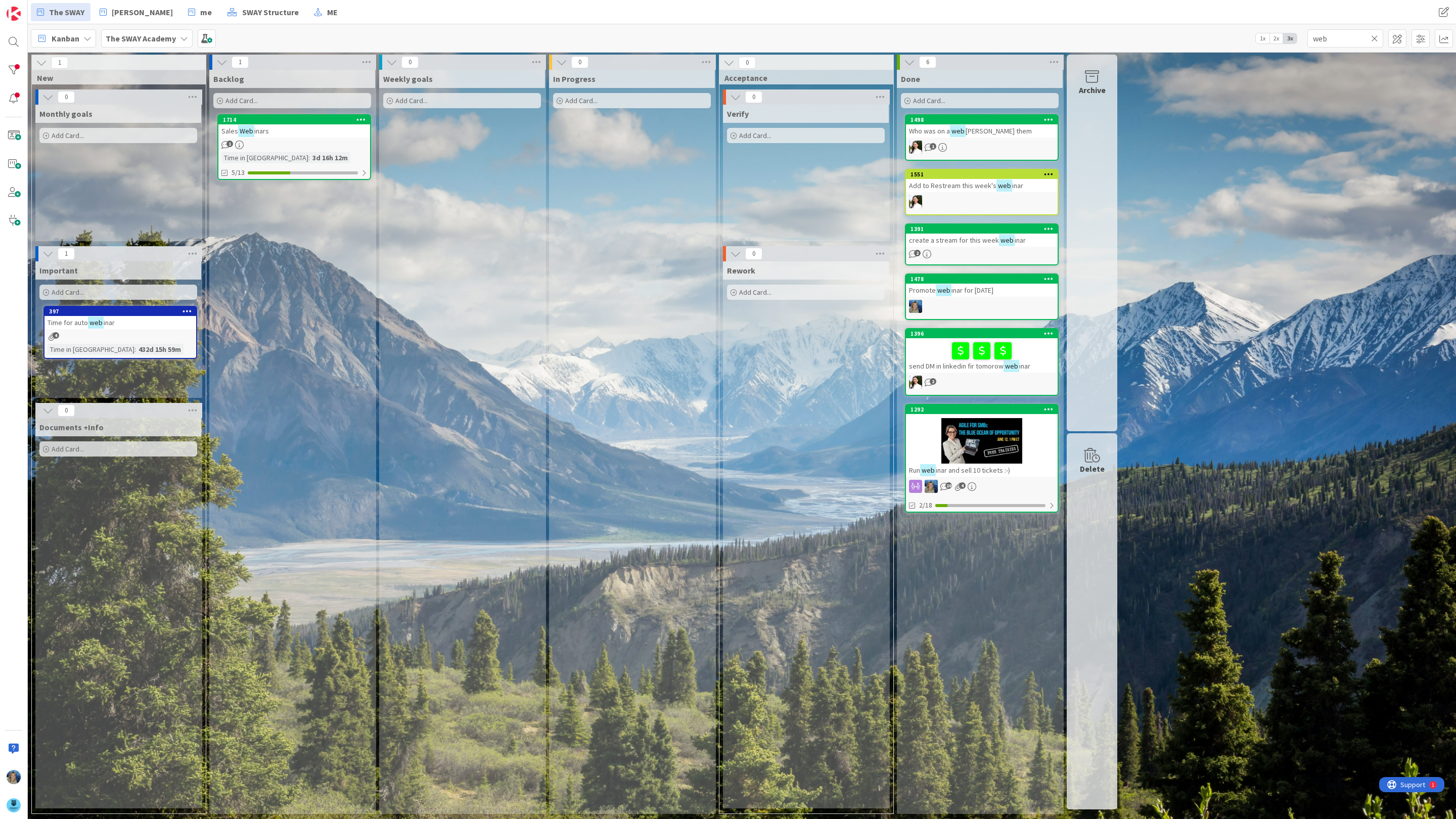
click at [1374, 37] on icon at bounding box center [1375, 38] width 7 height 9
click at [1353, 36] on input "text" at bounding box center [1345, 38] width 76 height 18
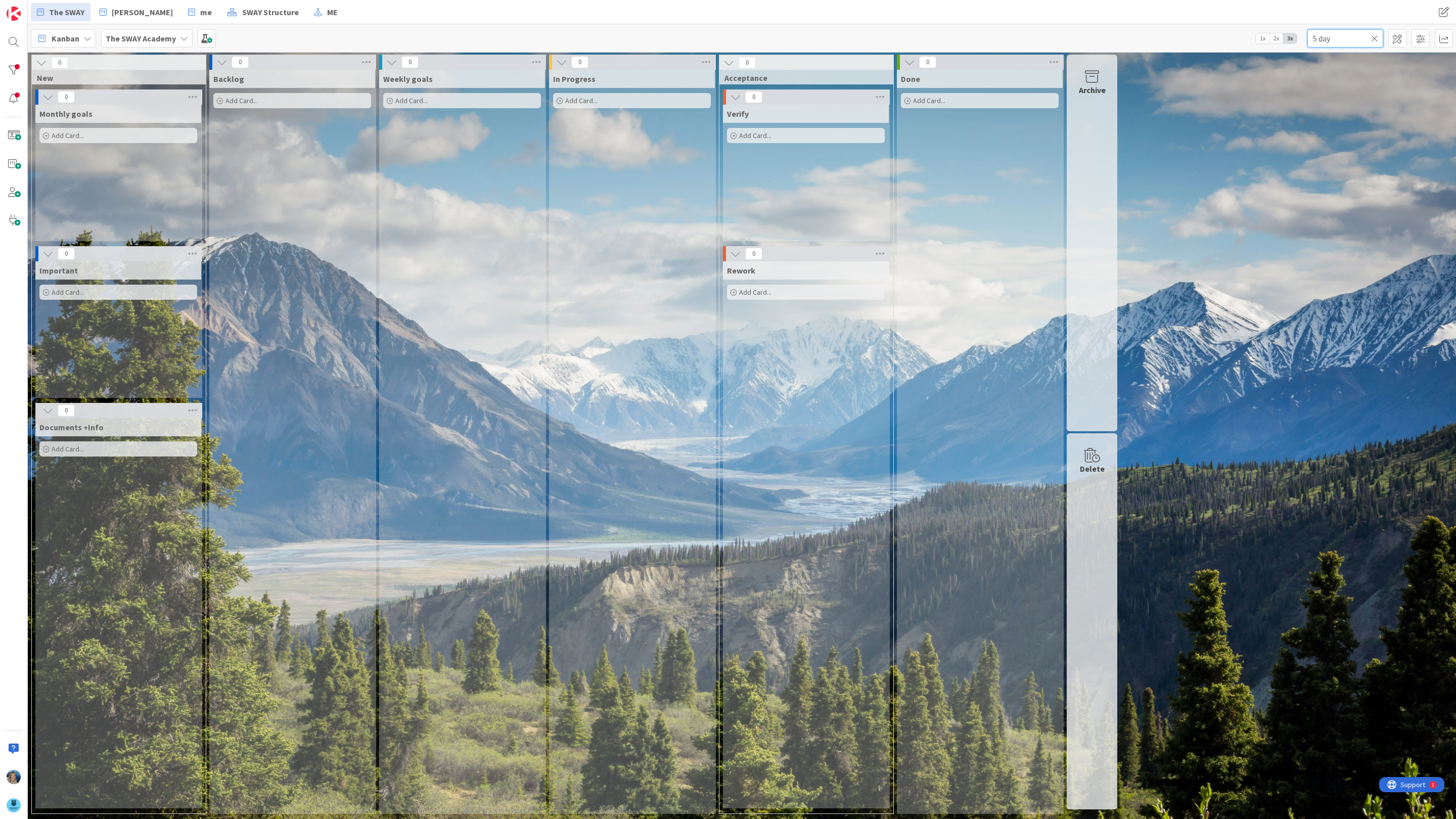
type input "5 day"
click at [1376, 35] on icon at bounding box center [1375, 38] width 7 height 9
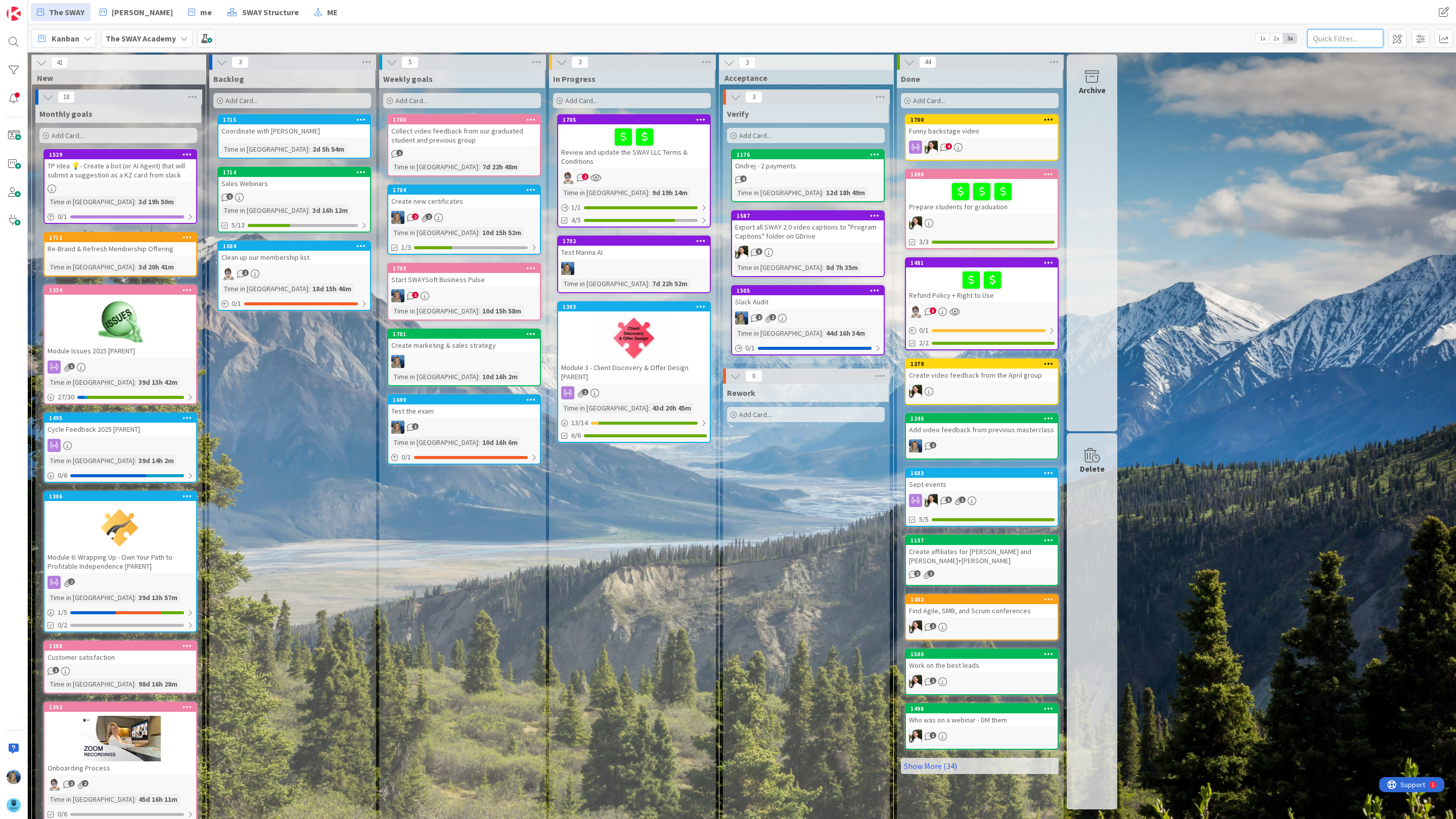
click at [1345, 37] on input "text" at bounding box center [1345, 38] width 76 height 18
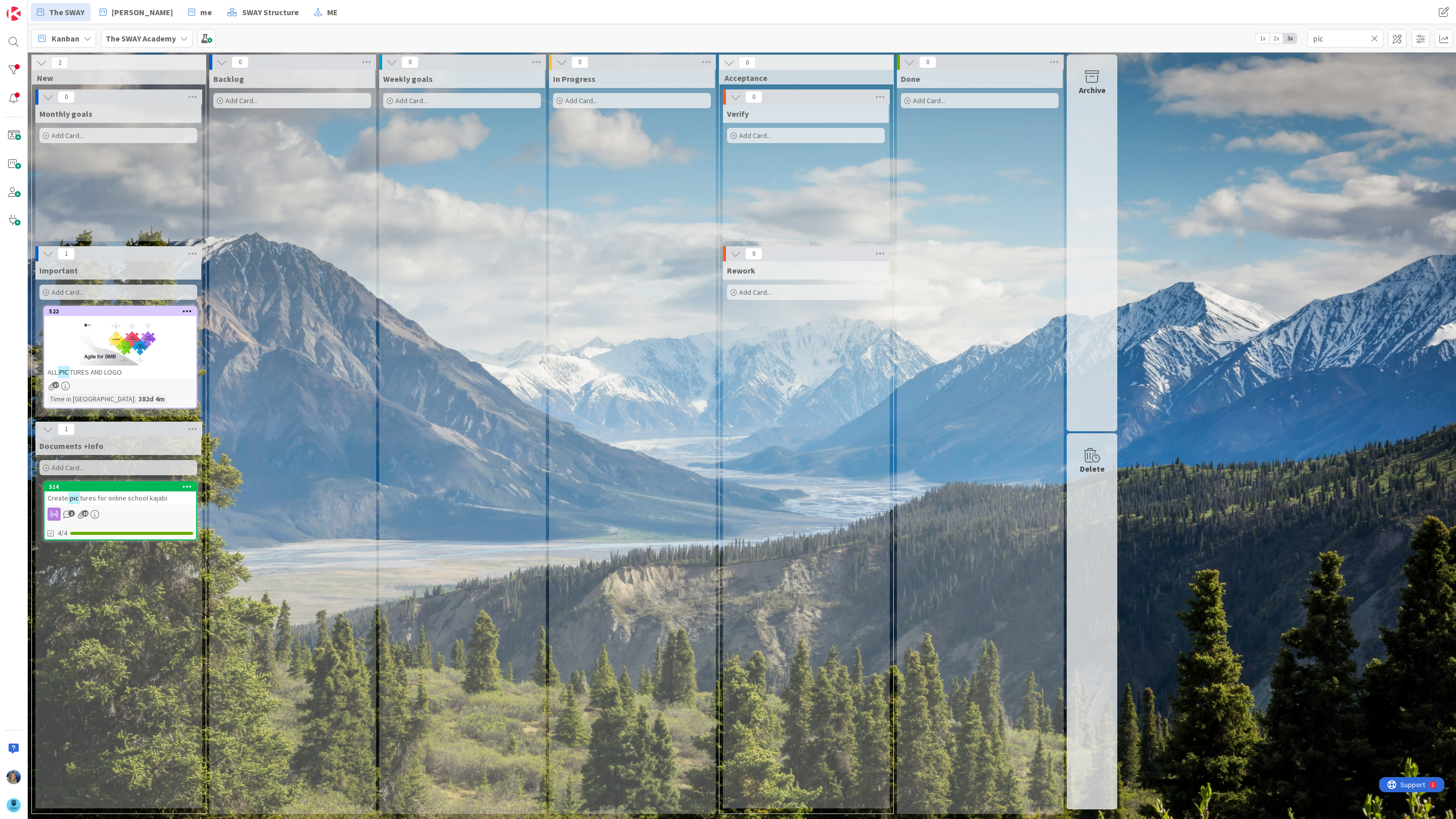
click at [163, 501] on span "tures for online school kajabi" at bounding box center [123, 498] width 88 height 9
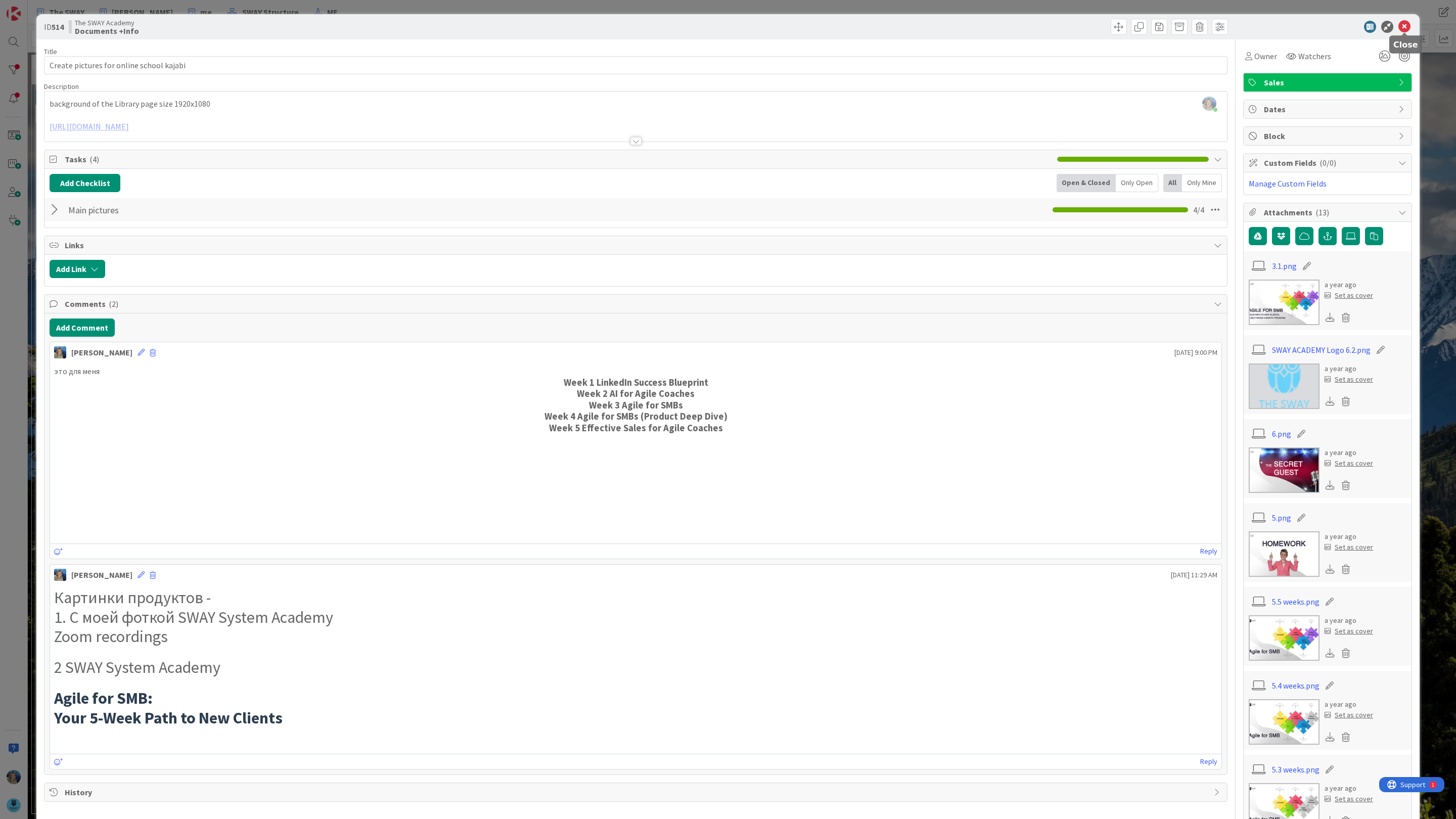
click at [1406, 25] on icon at bounding box center [1404, 27] width 12 height 12
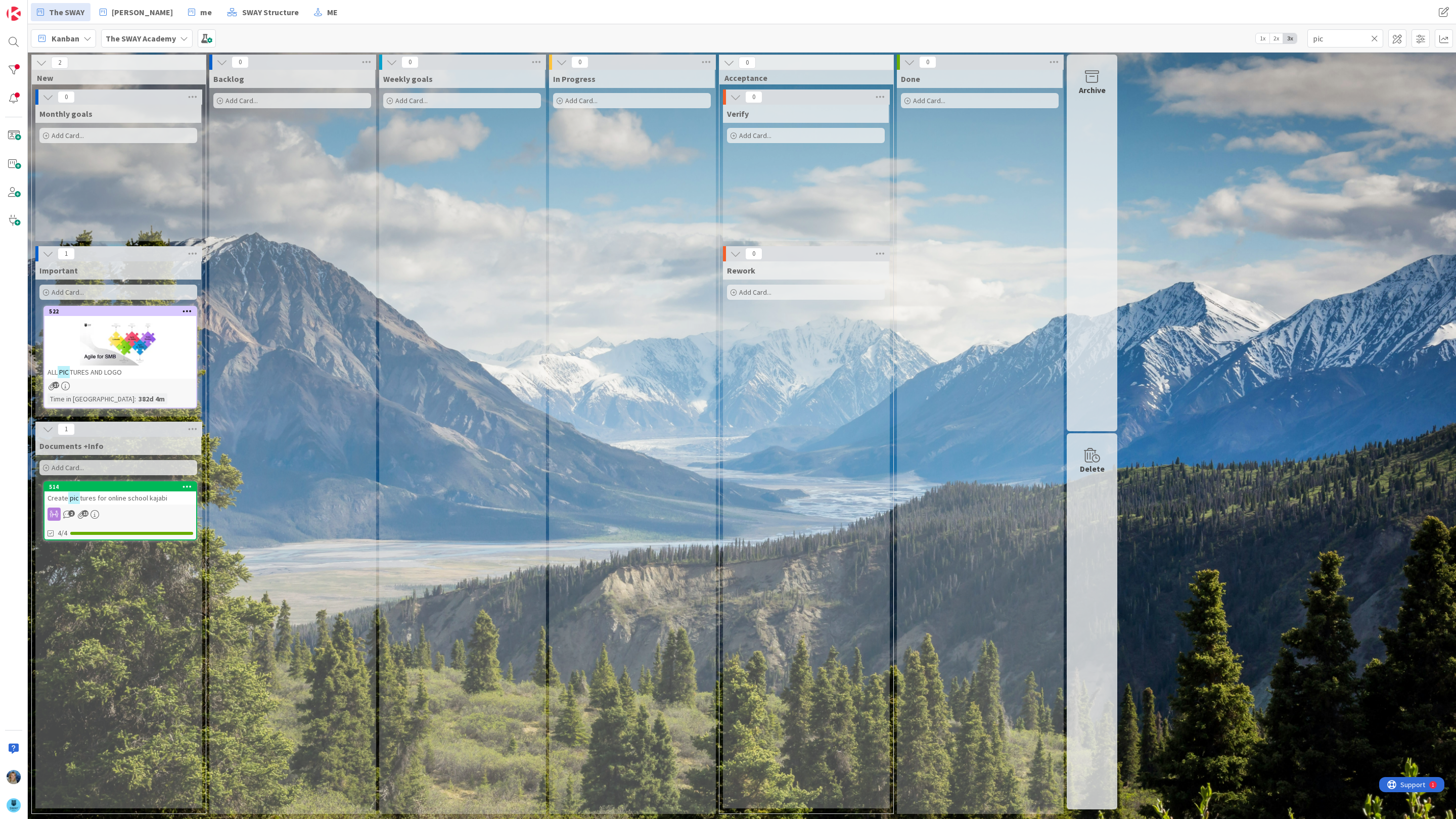
click at [118, 343] on div at bounding box center [120, 343] width 151 height 45
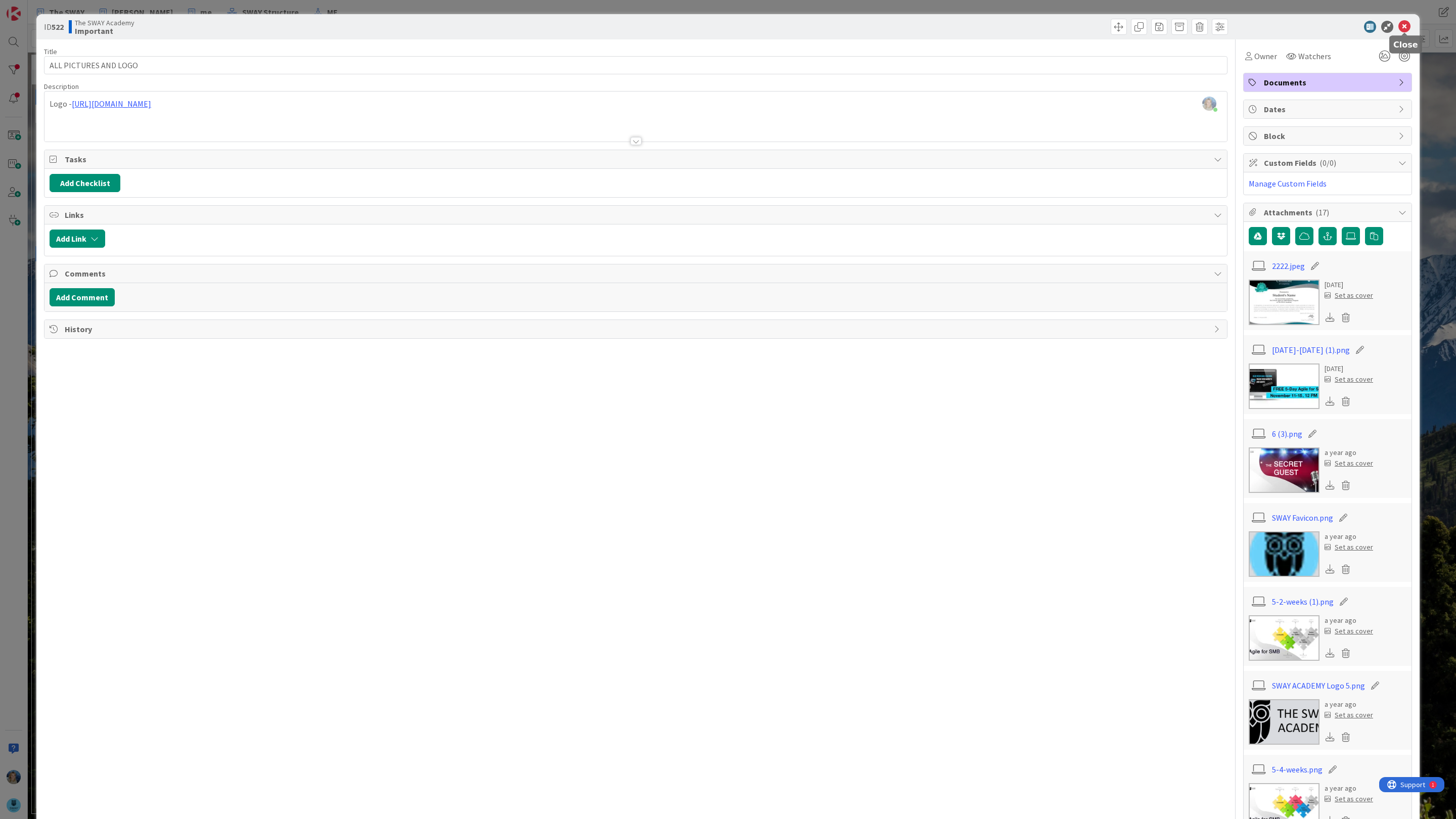
click at [1405, 27] on icon at bounding box center [1404, 27] width 12 height 12
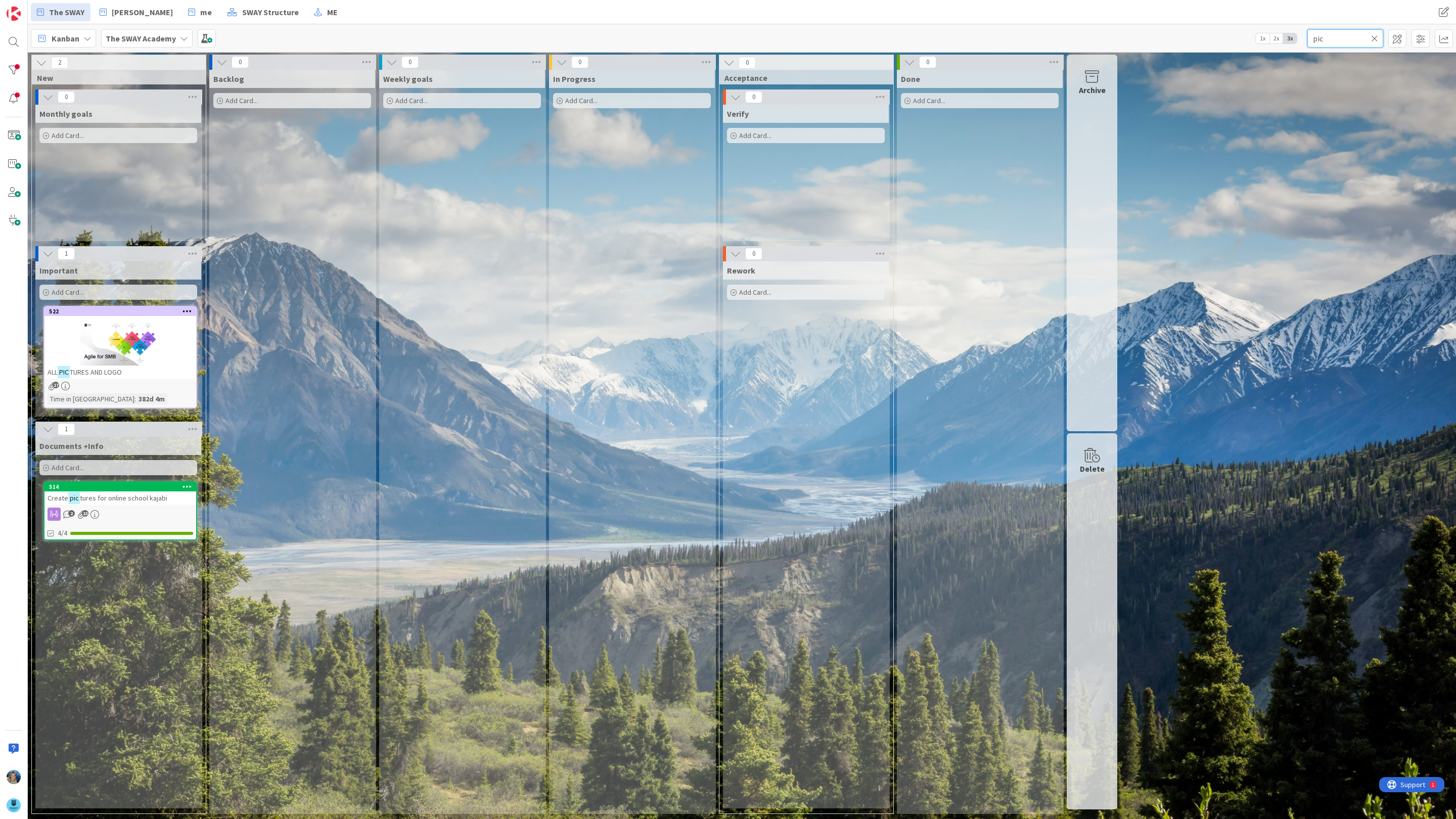
drag, startPoint x: 1336, startPoint y: 45, endPoint x: 1314, endPoint y: 42, distance: 22.2
click at [1314, 42] on input "pic" at bounding box center [1345, 38] width 76 height 18
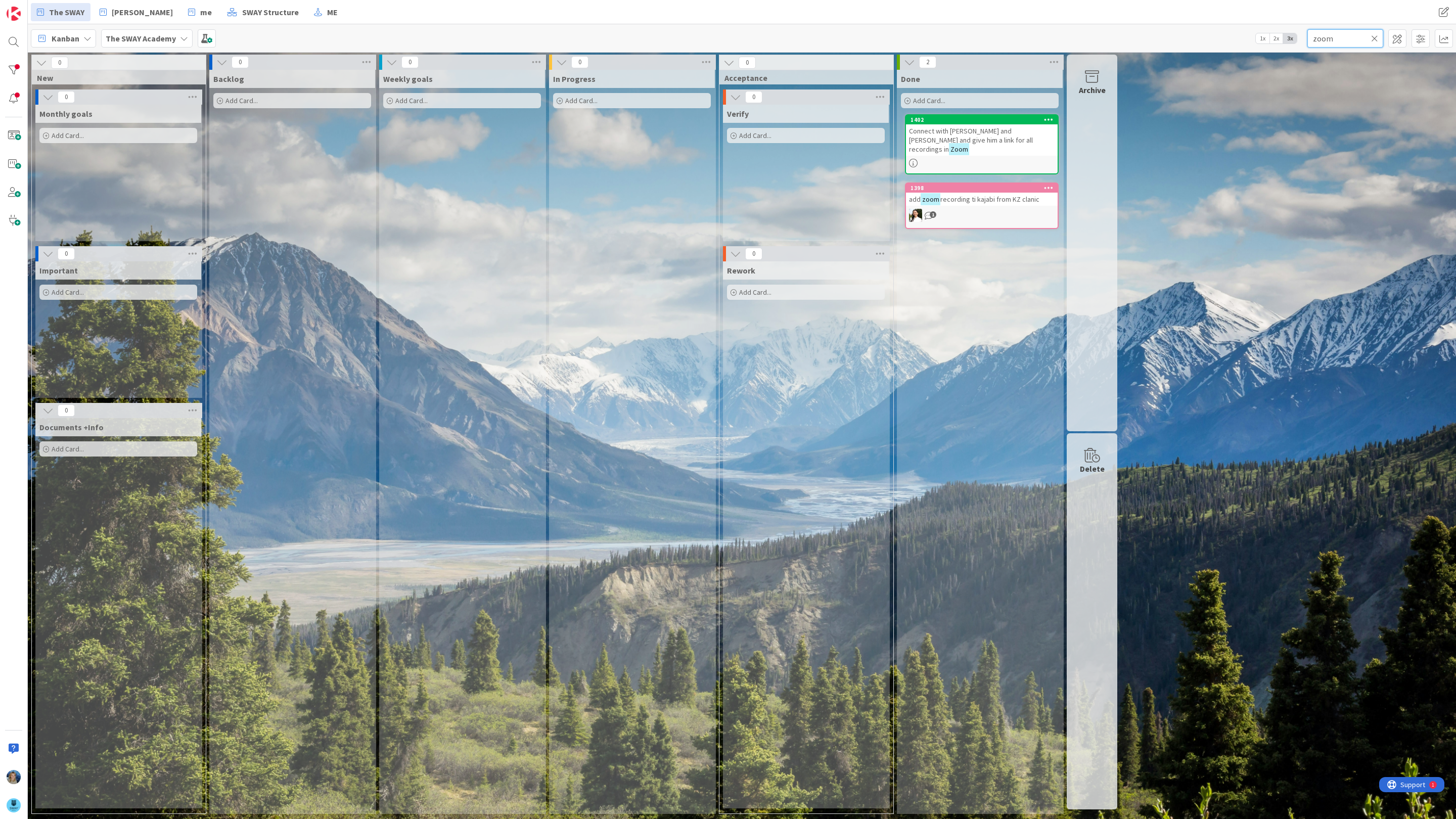
drag, startPoint x: 1344, startPoint y: 37, endPoint x: 1307, endPoint y: 37, distance: 37.0
click at [1307, 37] on input "zoom" at bounding box center [1345, 38] width 76 height 18
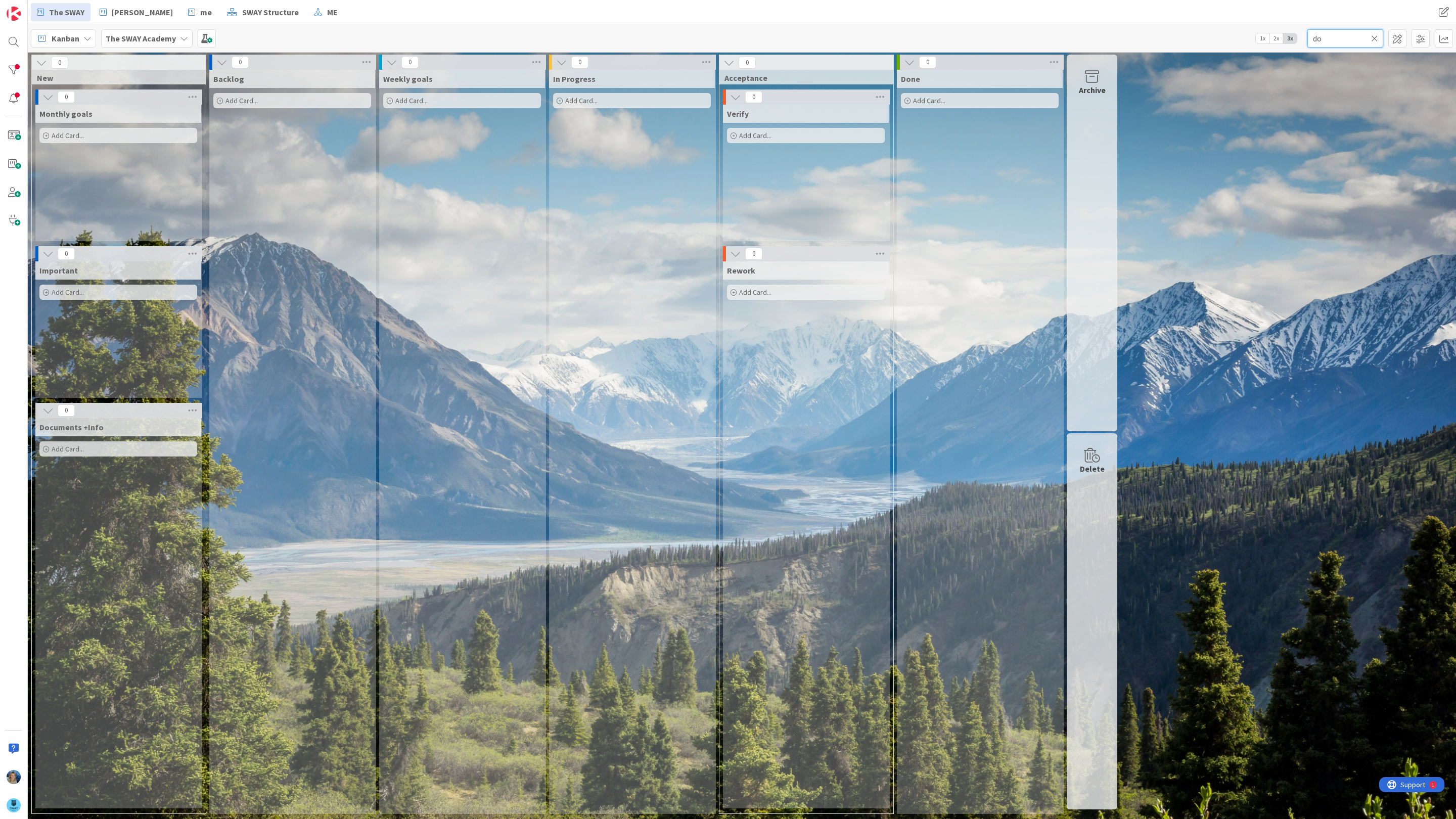
type input "d"
type input "c"
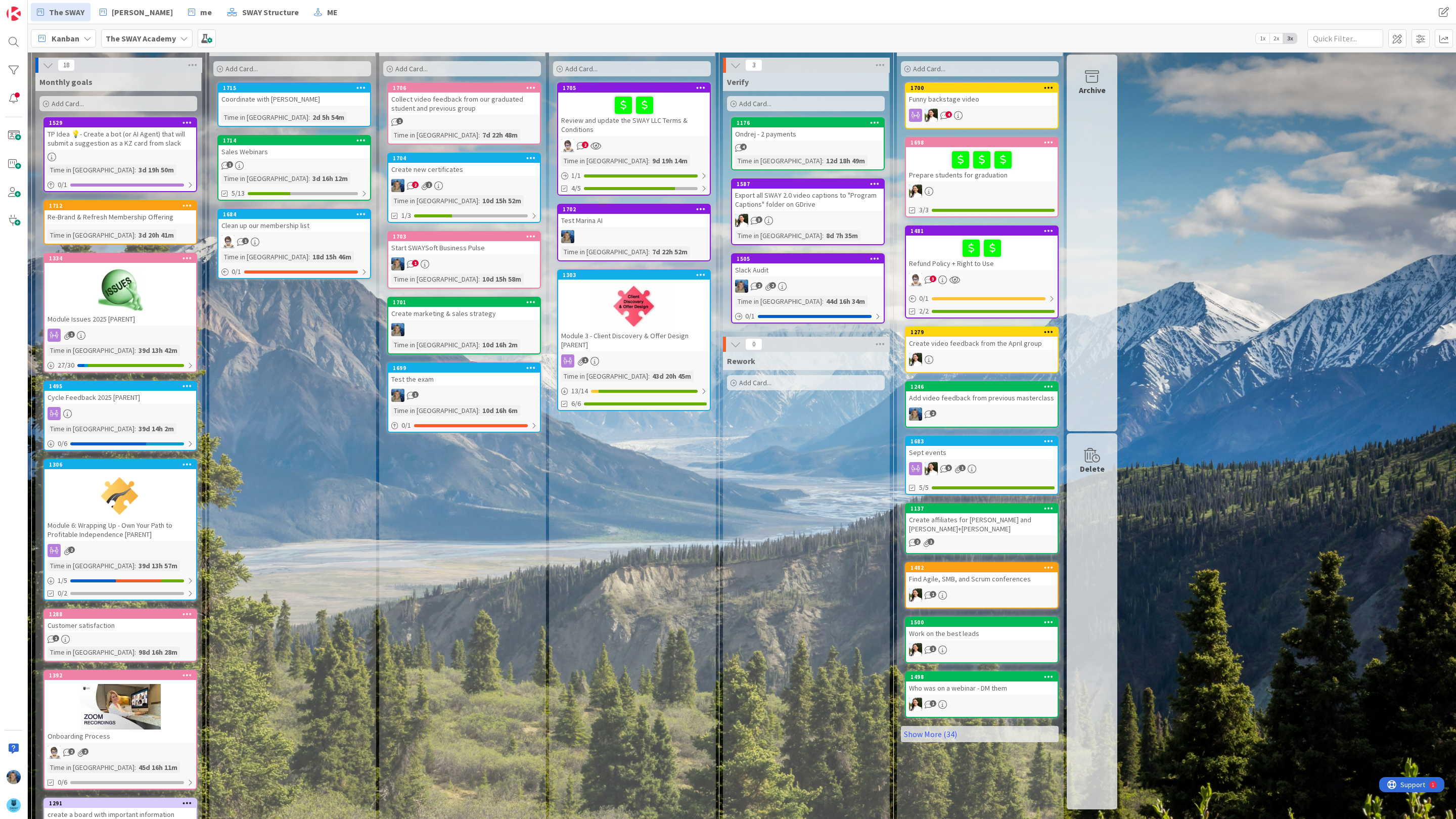
scroll to position [49, 0]
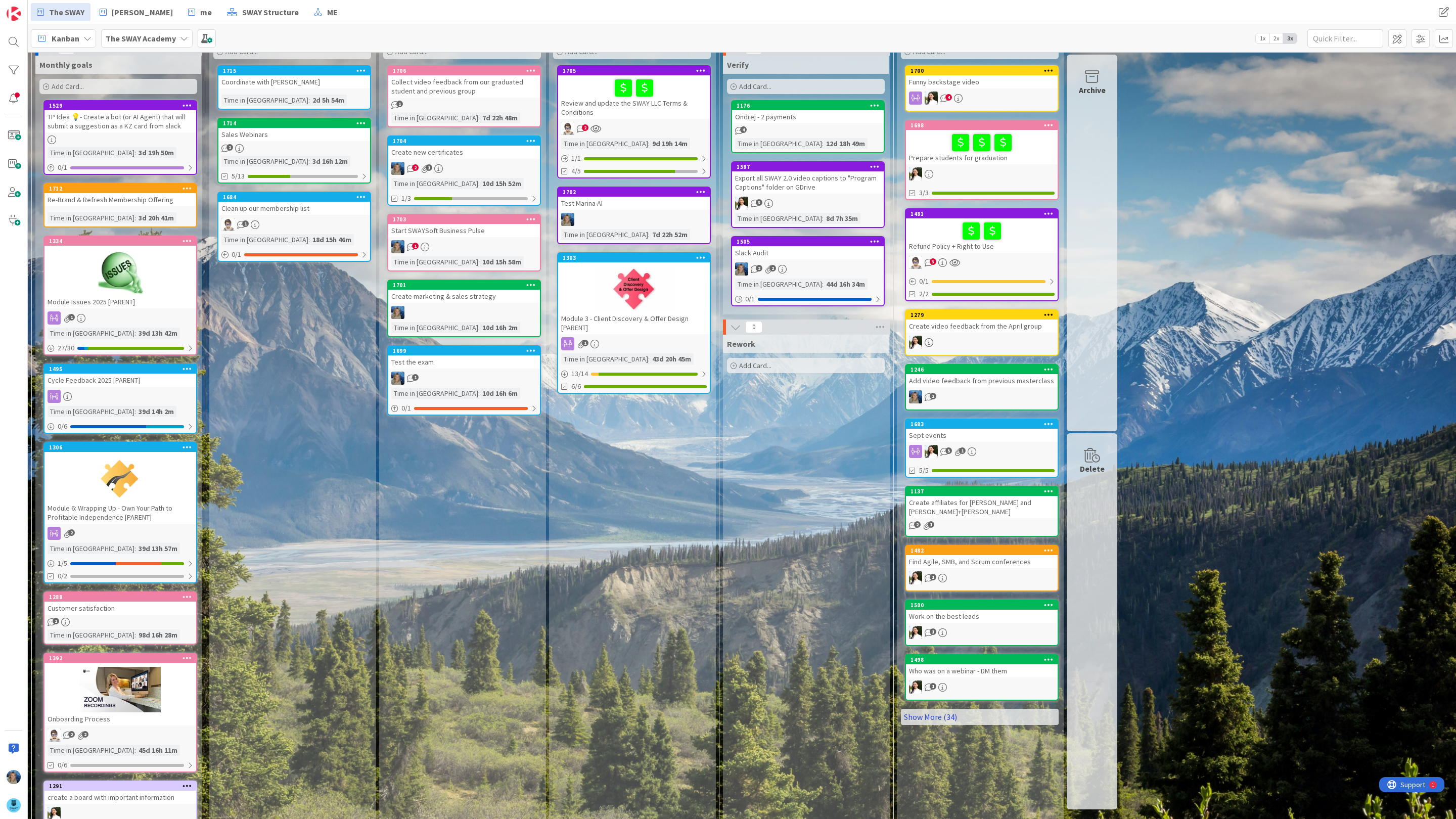
click at [916, 709] on link "Show More (34)" at bounding box center [980, 717] width 158 height 16
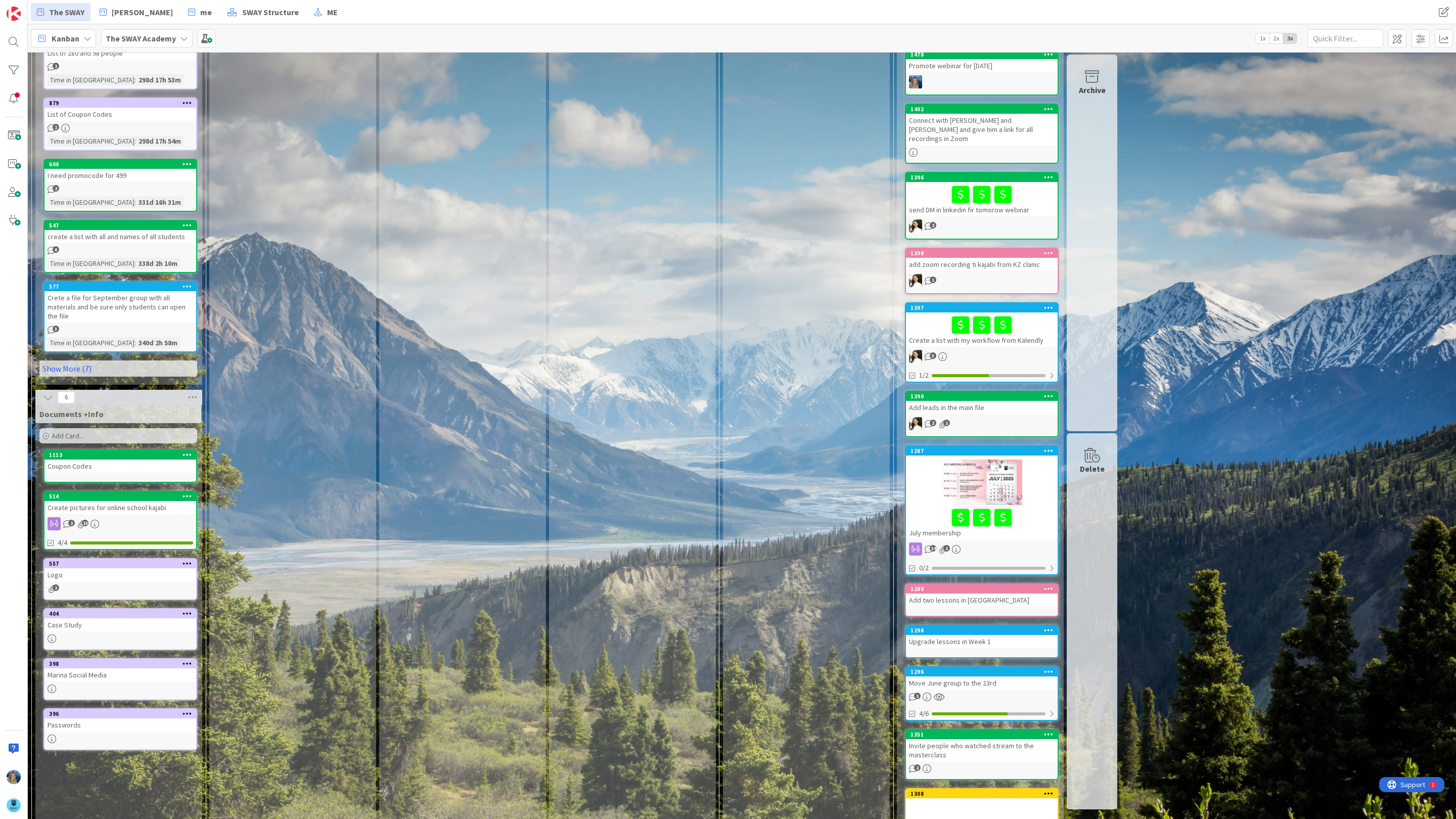
scroll to position [2014, 0]
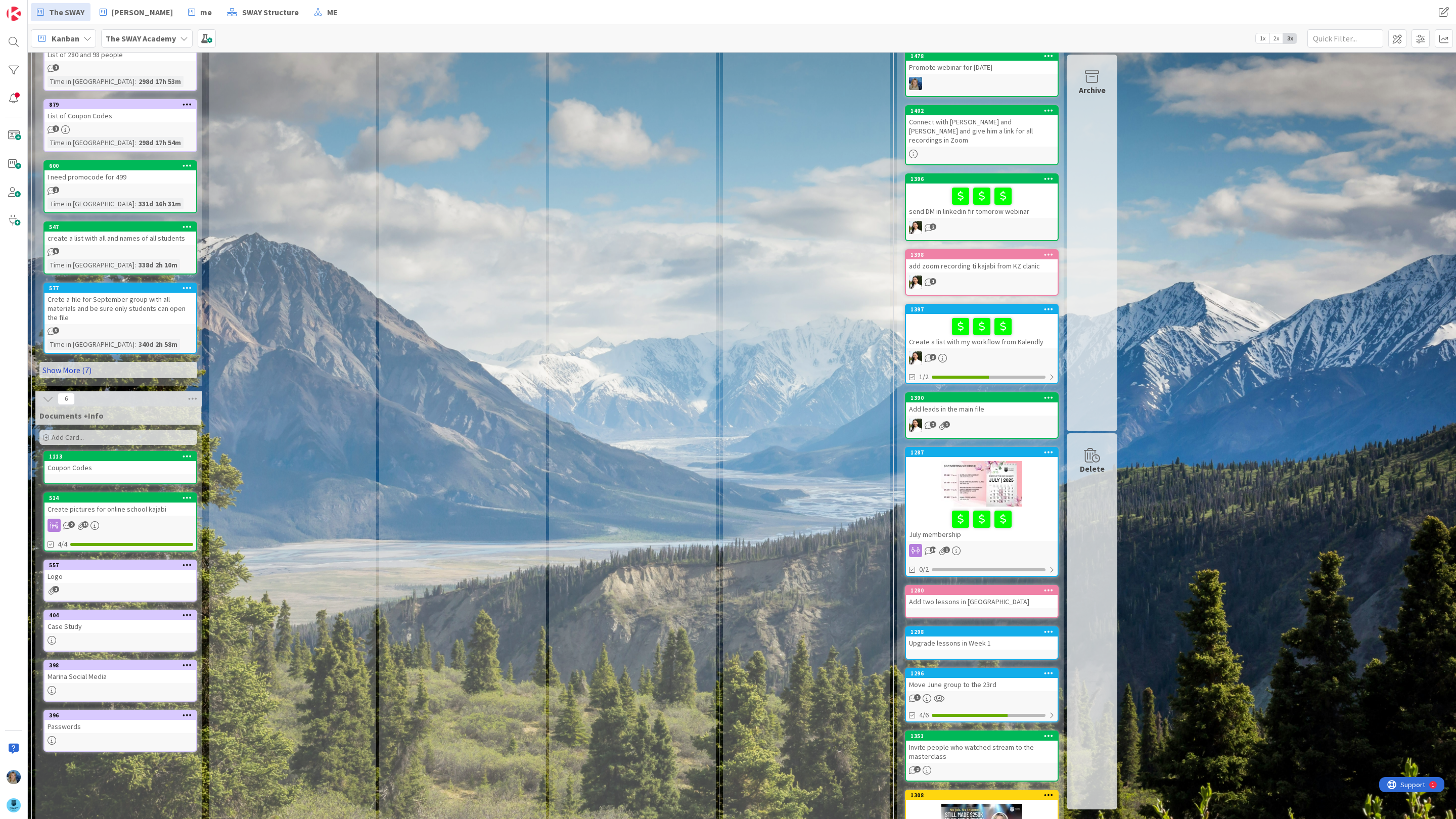
click at [63, 362] on link "Show More (7)" at bounding box center [118, 370] width 158 height 16
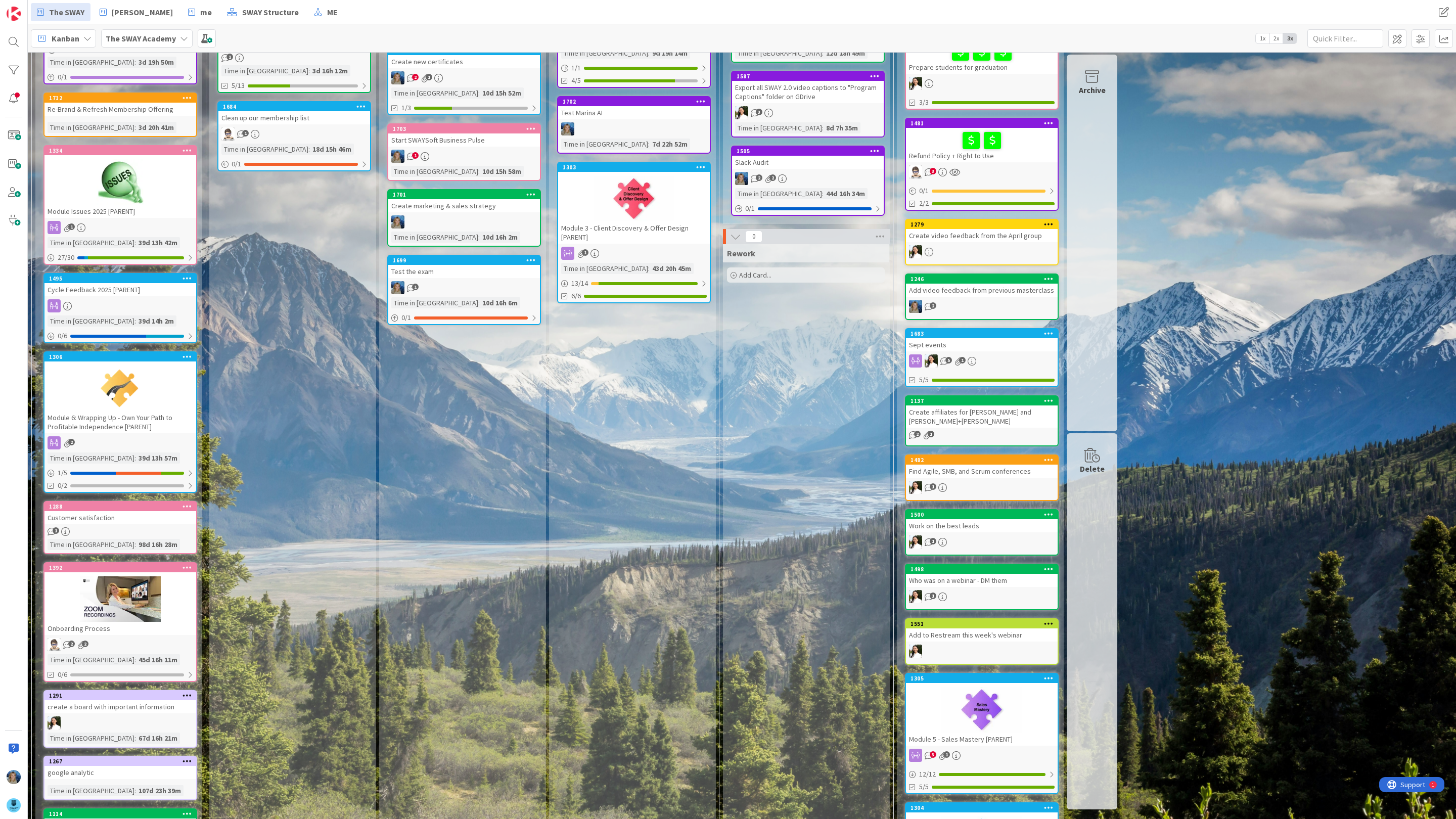
scroll to position [0, 0]
